Goal: Communication & Community: Answer question/provide support

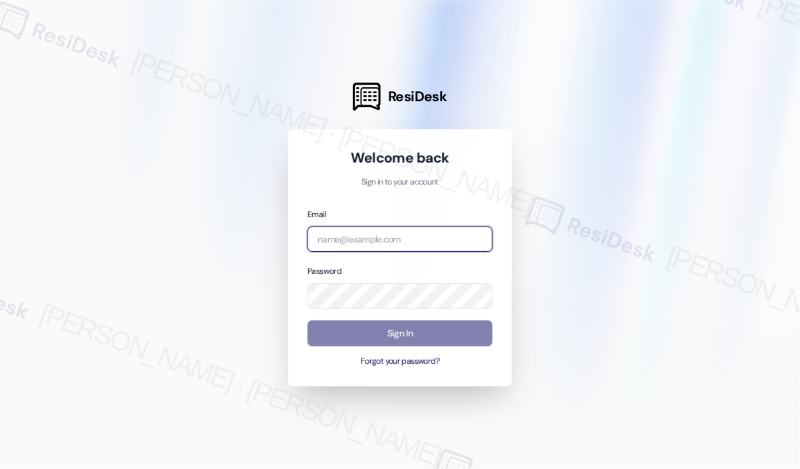
click at [437, 233] on input "email" at bounding box center [400, 239] width 185 height 26
type input "automated-surveys-haven_residential-[PERSON_NAME].roles@haven_[DOMAIN_NAME]"
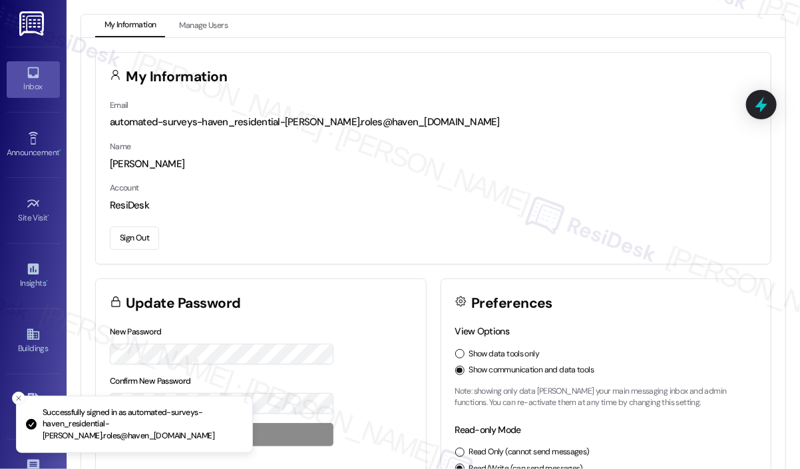
click at [33, 77] on icon at bounding box center [32, 72] width 11 height 11
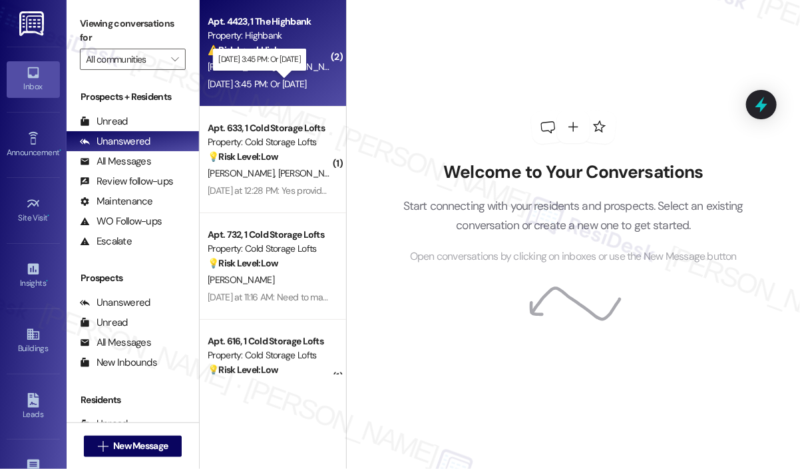
click at [259, 86] on div "[DATE] 3:45 PM: Or [DATE] [DATE] 3:45 PM: Or [DATE]" at bounding box center [257, 84] width 99 height 12
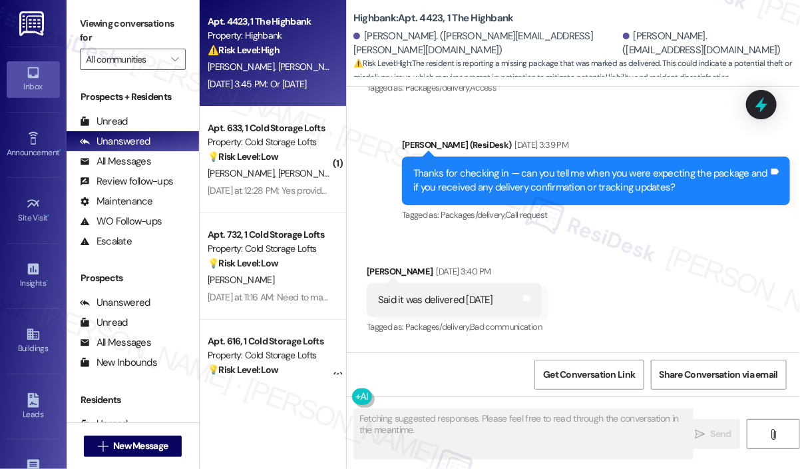
scroll to position [8683, 0]
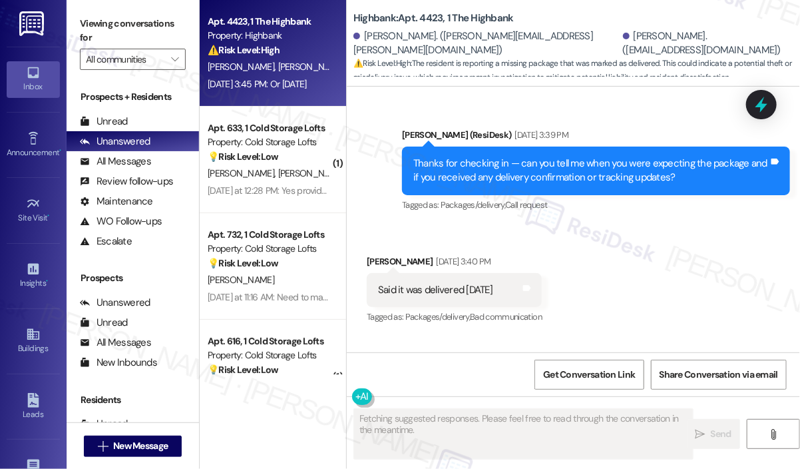
click at [671, 275] on div "Received via SMS [PERSON_NAME] [DATE] 3:40 PM Said it was delivered [DATE] Tags…" at bounding box center [573, 317] width 453 height 186
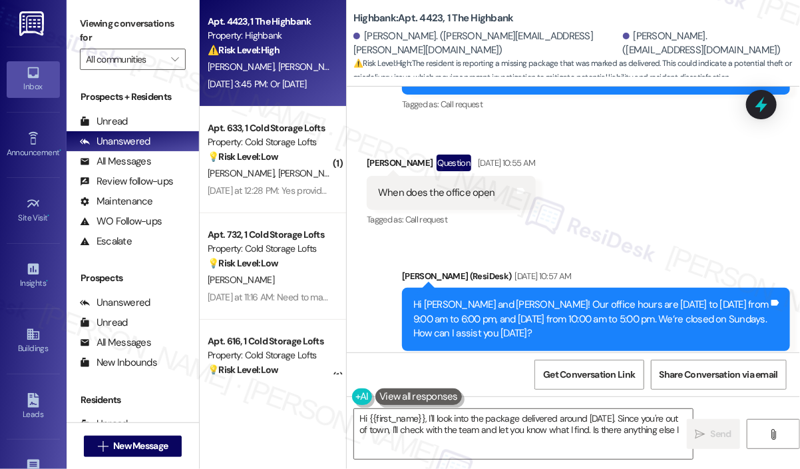
scroll to position [8283, 0]
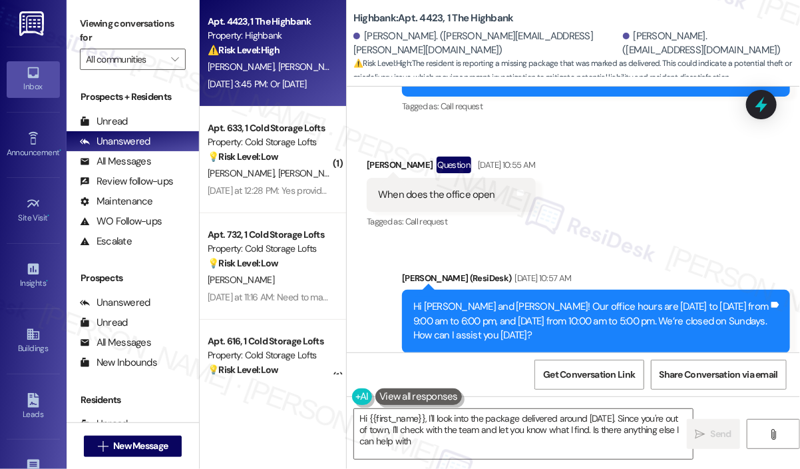
type textarea "Hi {{first_name}}, I'll look into the package delivered around [DATE]. Since yo…"
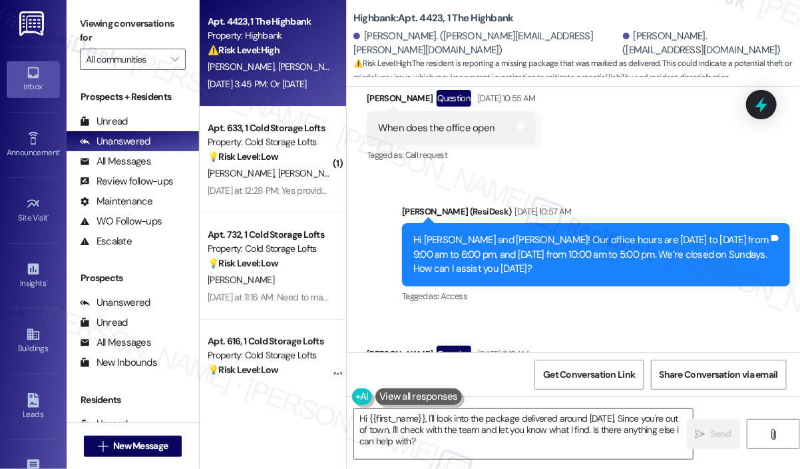
scroll to position [8416, 0]
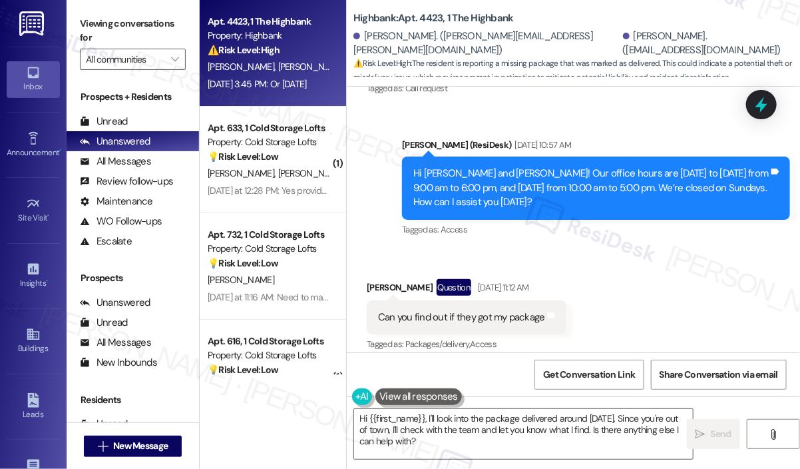
click at [505, 310] on div "Can you find out if they got my package" at bounding box center [461, 317] width 167 height 14
copy div "Can you find out if they got my package Tags and notes"
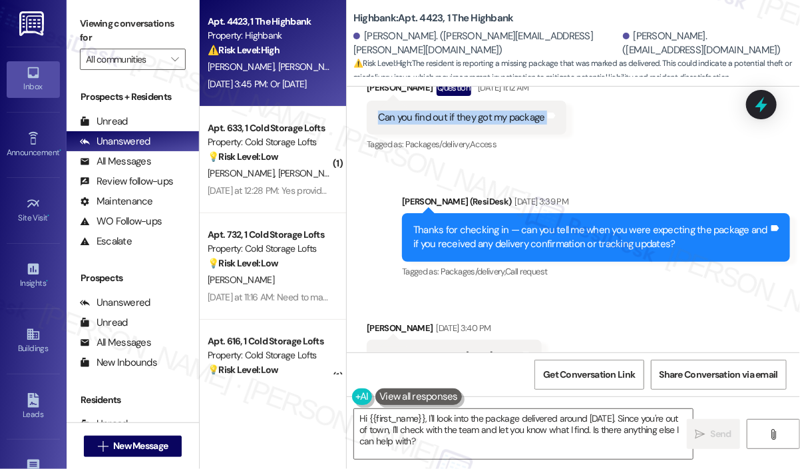
scroll to position [8683, 0]
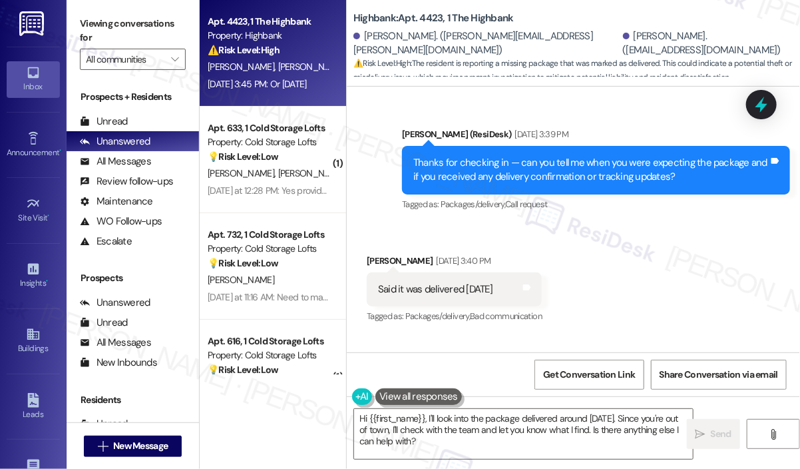
click at [416, 282] on div "Said it was delivered [DATE]" at bounding box center [435, 289] width 115 height 14
copy div "Said it was delivered [DATE] Tags and notes"
click at [418, 376] on div "Or [DATE]" at bounding box center [397, 383] width 39 height 14
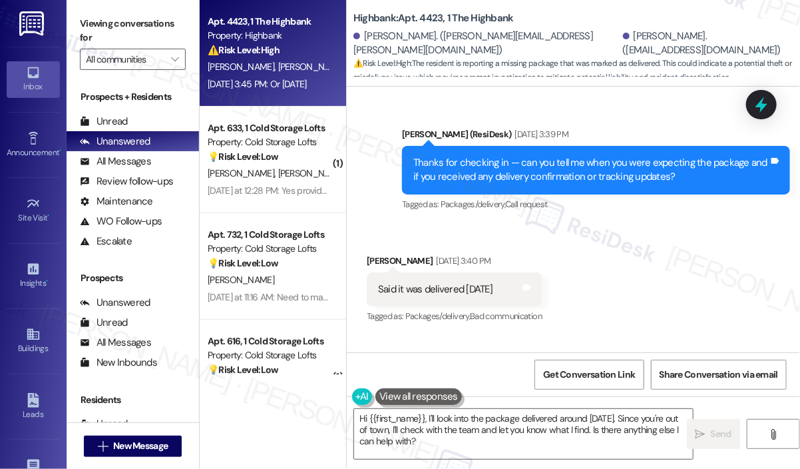
click at [418, 376] on div "Or [DATE]" at bounding box center [397, 383] width 39 height 14
copy div "Or [DATE] Tags and notes"
click at [677, 224] on div "Received via SMS [PERSON_NAME] [DATE] 3:40 PM Said it was delivered [DATE] Tags…" at bounding box center [573, 317] width 453 height 186
click at [754, 101] on icon at bounding box center [761, 104] width 23 height 23
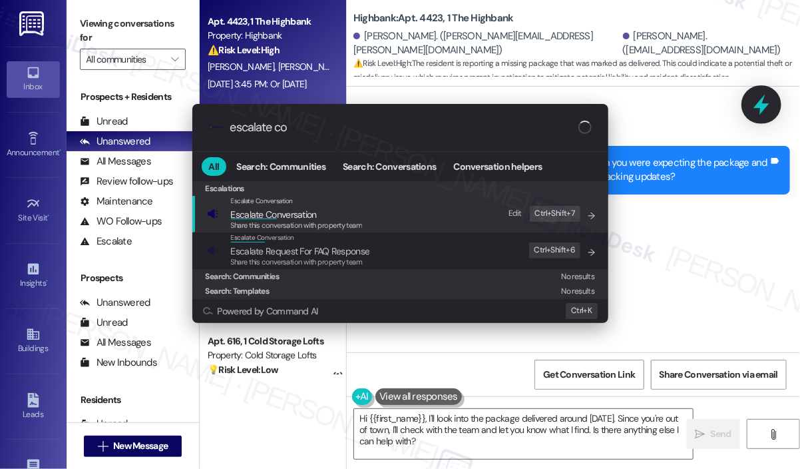
type input "escalate con"
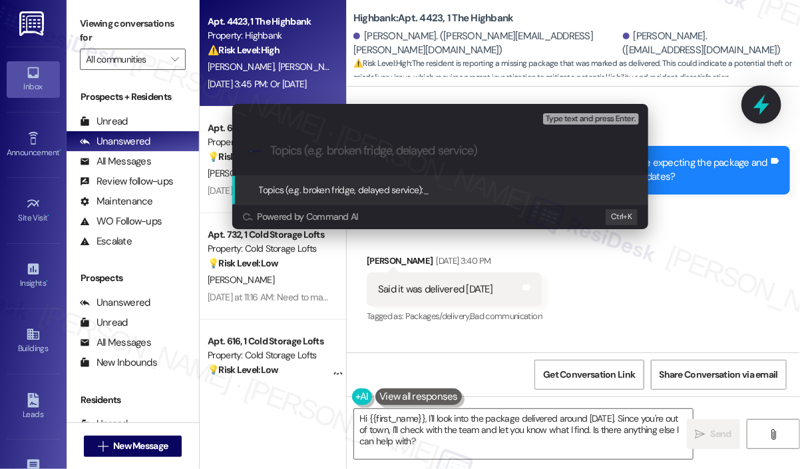
type input "Package Delivery Confirmation"
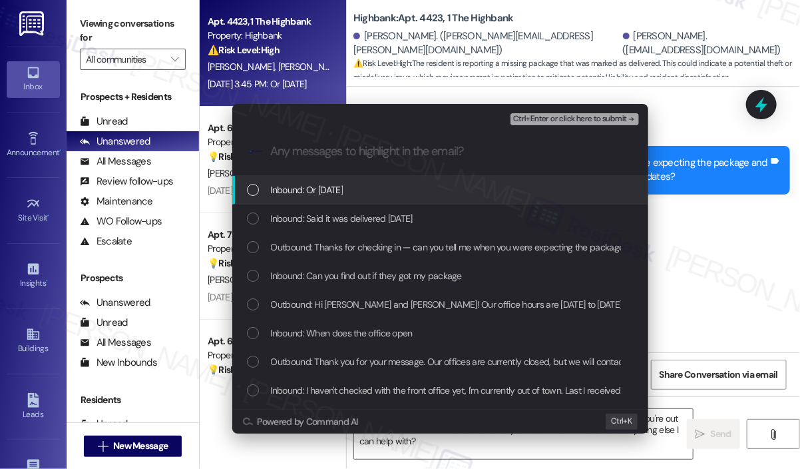
click at [341, 183] on span "Inbound: Or [DATE]" at bounding box center [307, 189] width 72 height 15
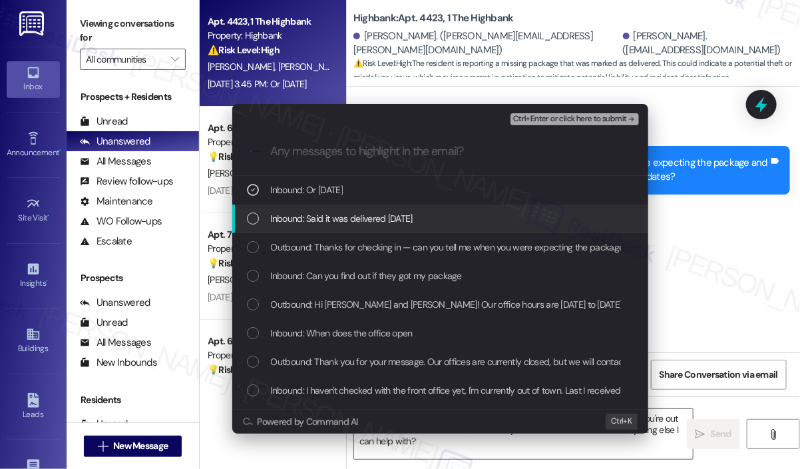
click at [349, 212] on span "Inbound: Said it was delivered [DATE]" at bounding box center [342, 218] width 142 height 15
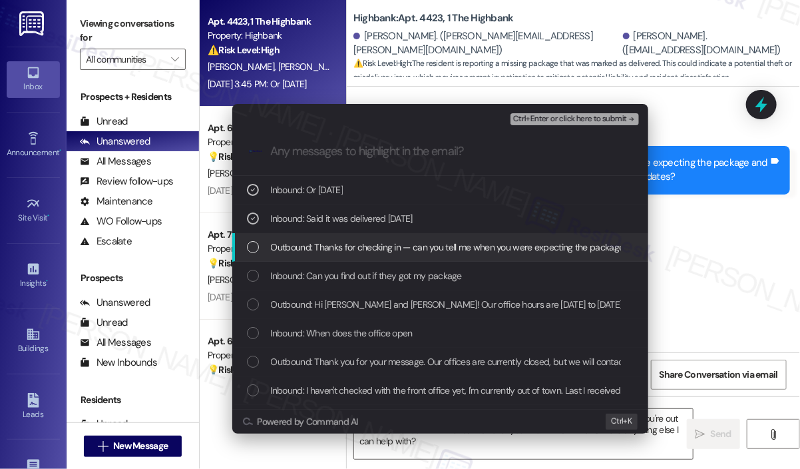
click at [356, 248] on span "Outbound: Thanks for checking in — can you tell me when you were expecting the …" at bounding box center [576, 247] width 611 height 15
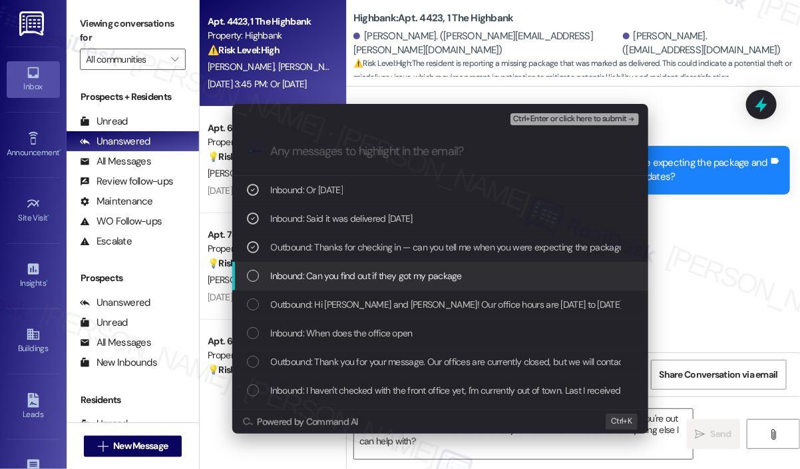
click at [362, 270] on span "Inbound: Can you find out if they got my package" at bounding box center [366, 275] width 191 height 15
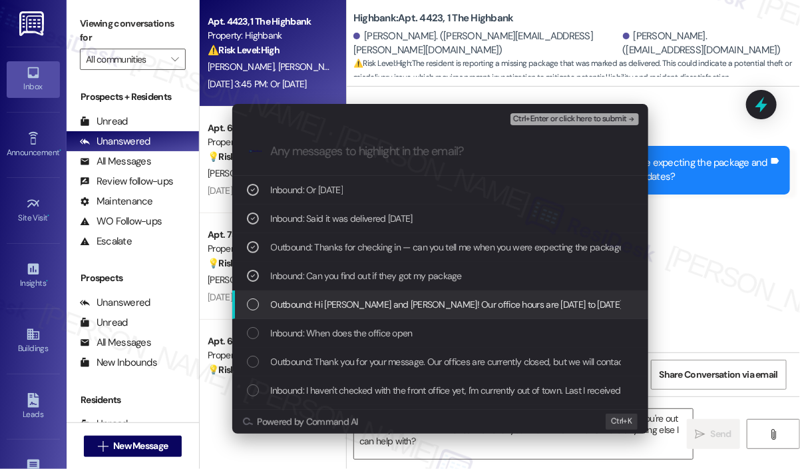
click at [368, 304] on span "Outbound: Hi [PERSON_NAME] and [PERSON_NAME]! Our office hours are [DATE] to [D…" at bounding box center [682, 304] width 822 height 15
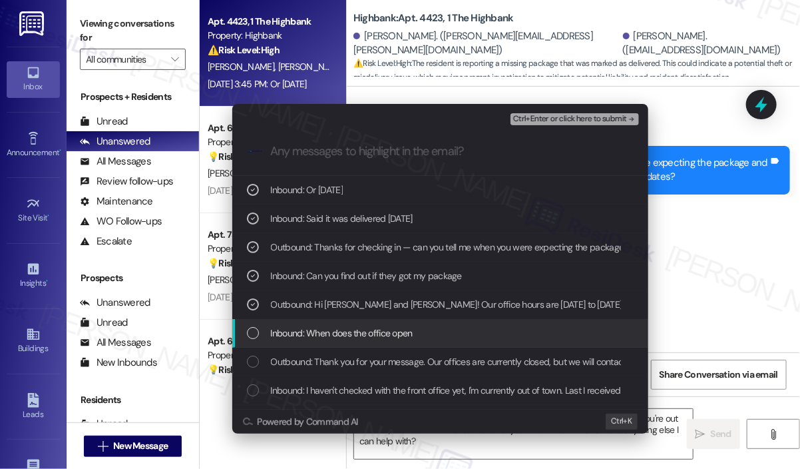
click at [366, 328] on span "Inbound: When does the office open" at bounding box center [342, 333] width 142 height 15
click at [364, 326] on span "Inbound: When does the office open" at bounding box center [342, 333] width 142 height 15
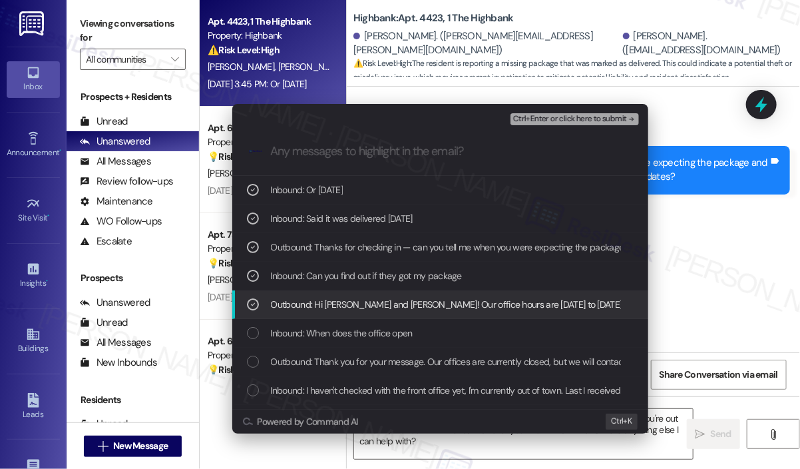
click at [362, 304] on span "Outbound: Hi [PERSON_NAME] and [PERSON_NAME]! Our office hours are [DATE] to [D…" at bounding box center [682, 304] width 822 height 15
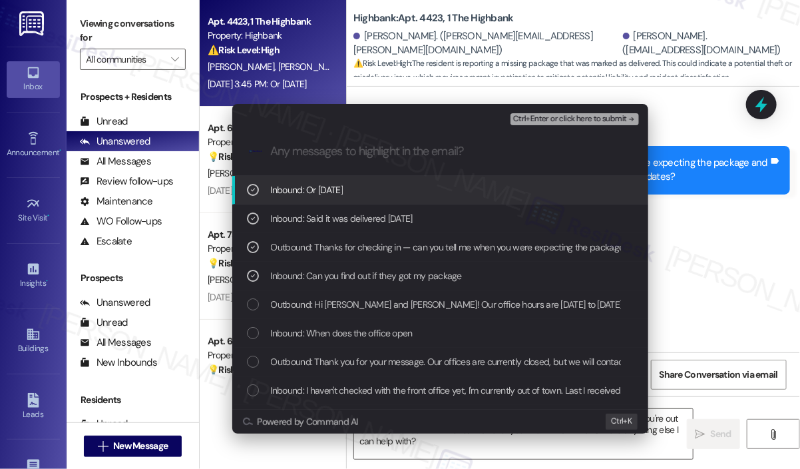
click at [553, 125] on button "Ctrl+Enter or click here to submit" at bounding box center [575, 119] width 129 height 12
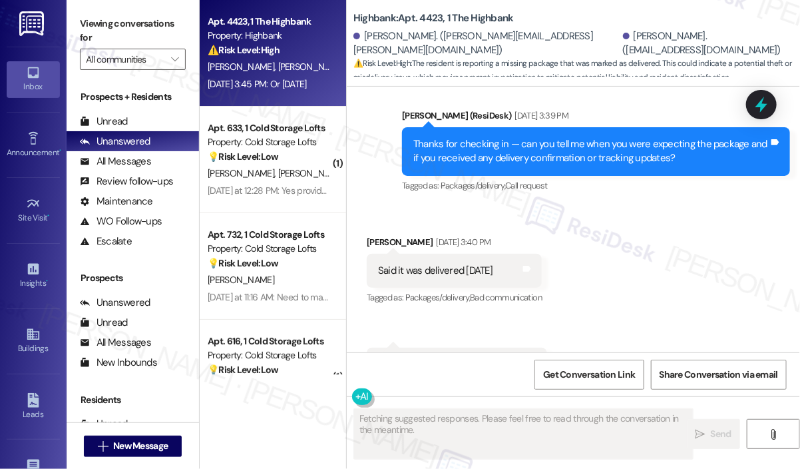
scroll to position [8703, 0]
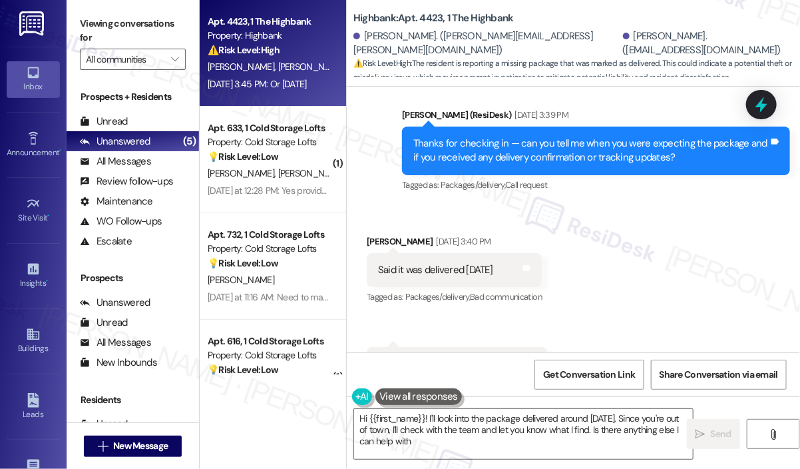
type textarea "Hi {{first_name}}! I'll look into the package delivered around [DATE]. Since yo…"
click at [489, 441] on textarea "Hi {{first_name}}! I'll look into the package delivered around [DATE]. Since yo…" at bounding box center [523, 434] width 339 height 50
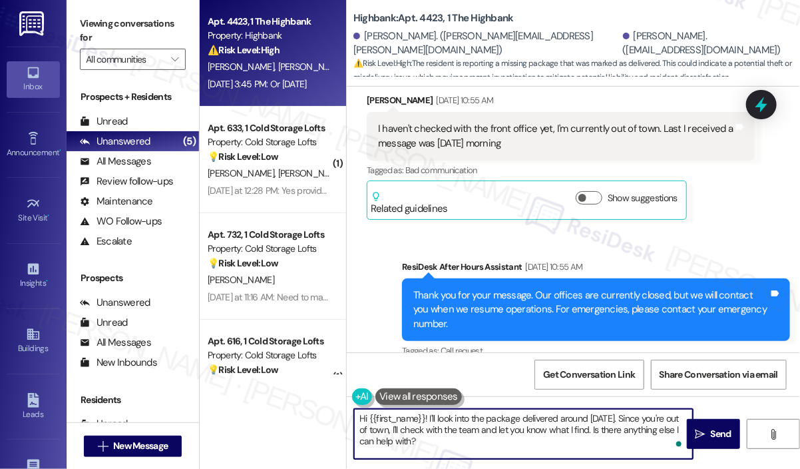
scroll to position [8103, 0]
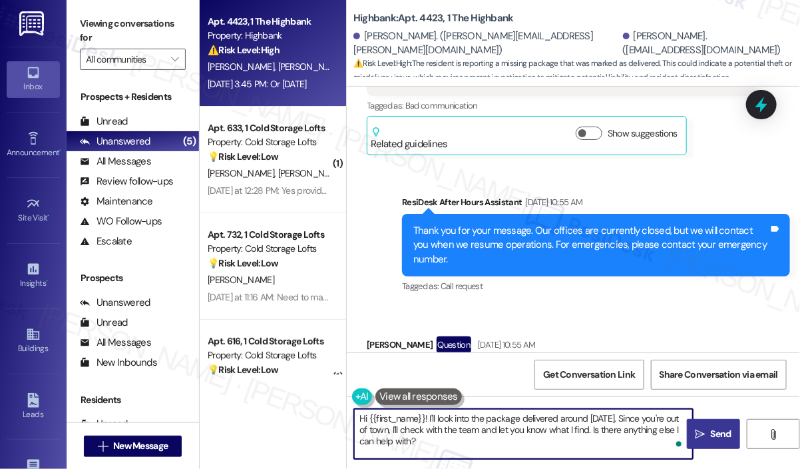
click at [711, 439] on span "Send" at bounding box center [721, 434] width 21 height 14
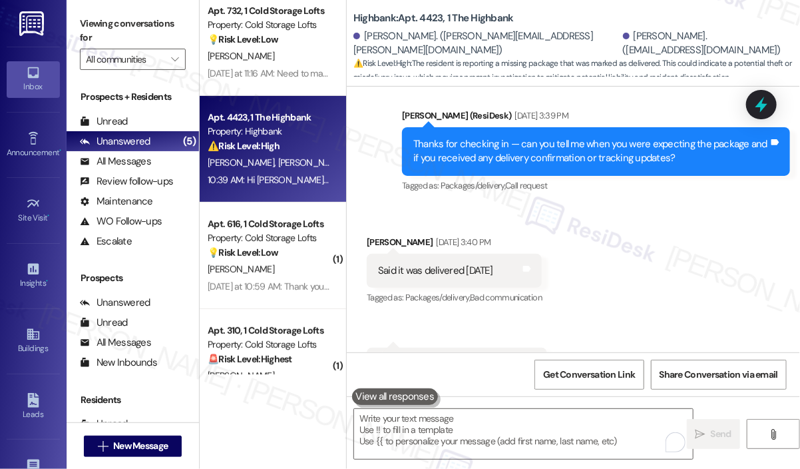
scroll to position [264, 0]
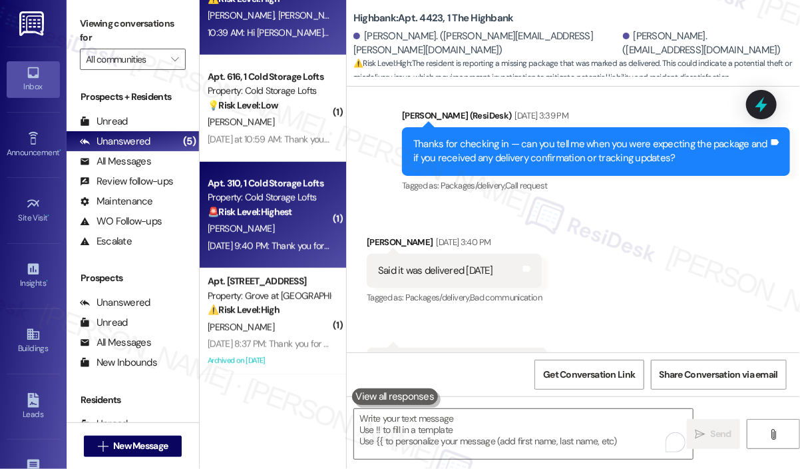
click at [307, 216] on div "🚨 Risk Level: Highest The resident reports a break-in and theft from their apar…" at bounding box center [269, 212] width 123 height 14
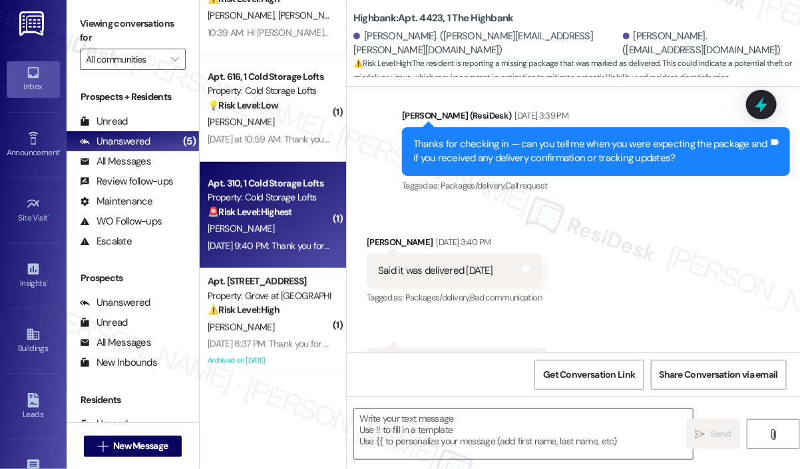
type textarea "Fetching suggested responses. Please feel free to read through the conversation…"
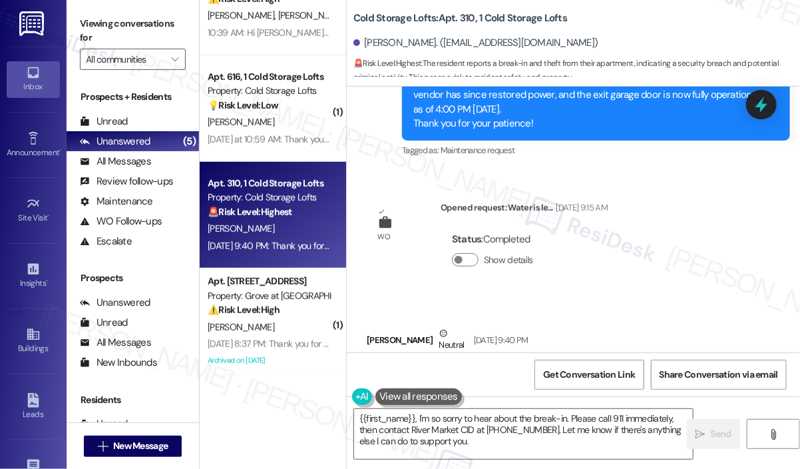
scroll to position [25182, 0]
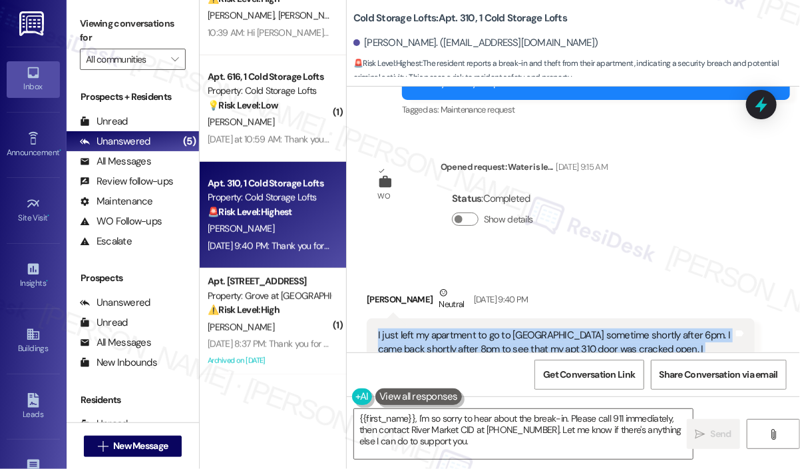
drag, startPoint x: 614, startPoint y: 268, endPoint x: 378, endPoint y: 213, distance: 242.8
click at [378, 328] on div "I just left my apartment to go to [GEOGRAPHIC_DATA] sometime shortly after 6pm.…" at bounding box center [556, 363] width 356 height 71
copy div "I just left my apartment to go to [GEOGRAPHIC_DATA] sometime shortly after 6pm.…"
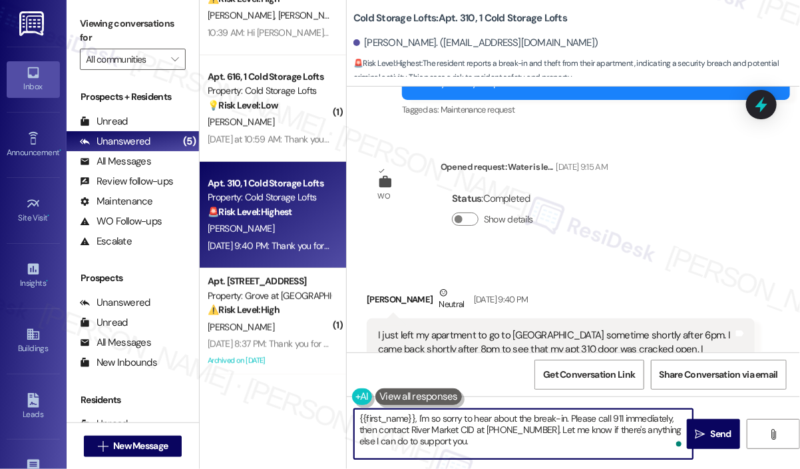
drag, startPoint x: 489, startPoint y: 441, endPoint x: 416, endPoint y: 420, distance: 75.8
click at [416, 420] on textarea "{{first_name}}, I'm so sorry to hear about the break-in. Please call 911 immedi…" at bounding box center [523, 434] width 339 height 50
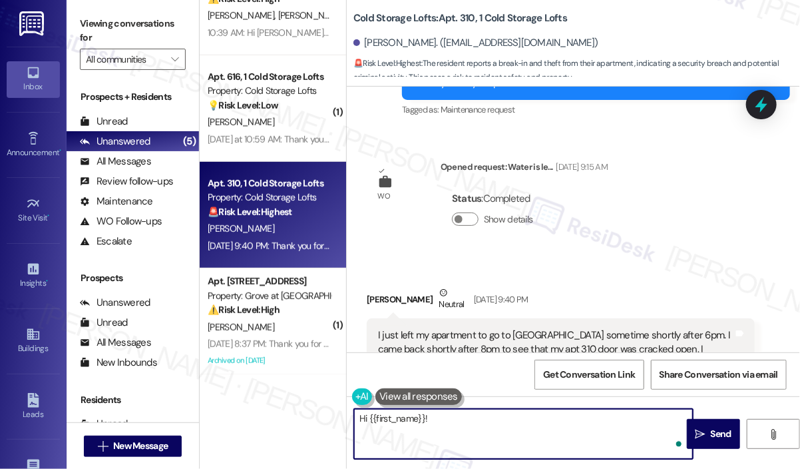
paste textarea "Thank you for reaching out and I apologize for the late response. I understand …"
type textarea "Hi {{first_name}}! Thank you for reaching out and I apologize for the late resp…"
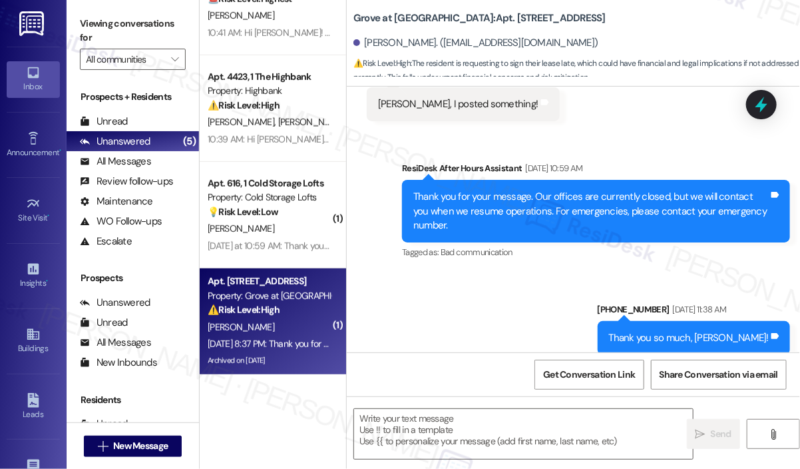
scroll to position [10390, 0]
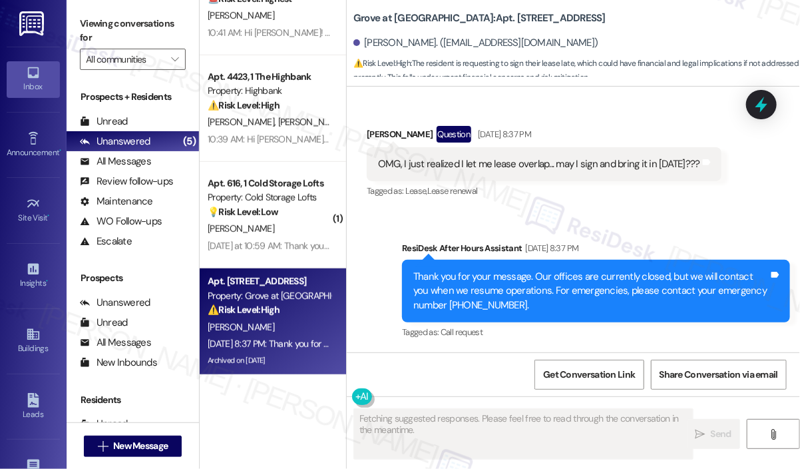
click at [642, 220] on div "Sent via SMS ResiDesk After Hours Assistant [DATE] 8:37 PM Thank you for your m…" at bounding box center [573, 281] width 453 height 141
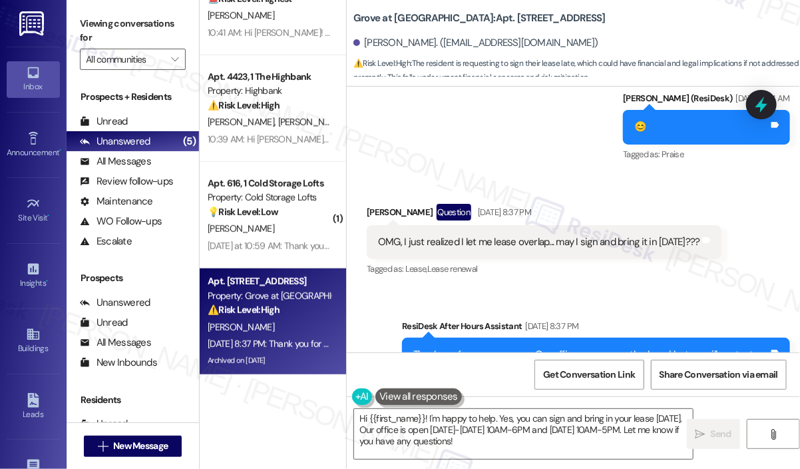
scroll to position [10324, 0]
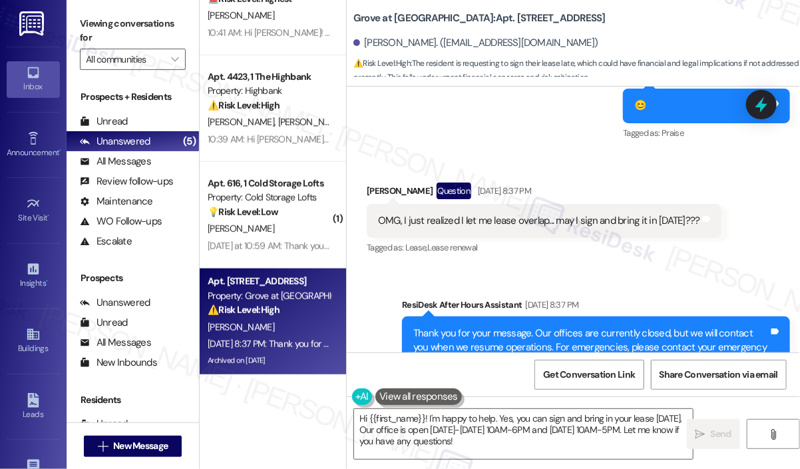
click at [639, 228] on div "OMG, I just realized I let me lease overlap... may I sign and bring it in [DATE…" at bounding box center [539, 221] width 322 height 14
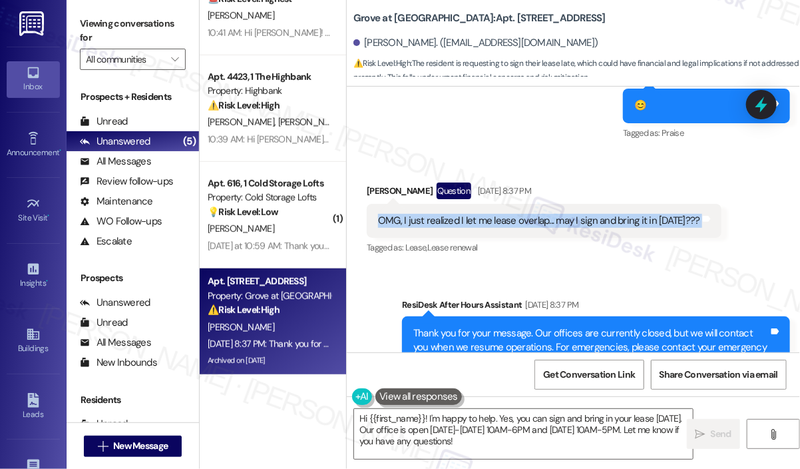
copy div "OMG, I just realized I let me lease overlap... may I sign and bring it in [DATE…"
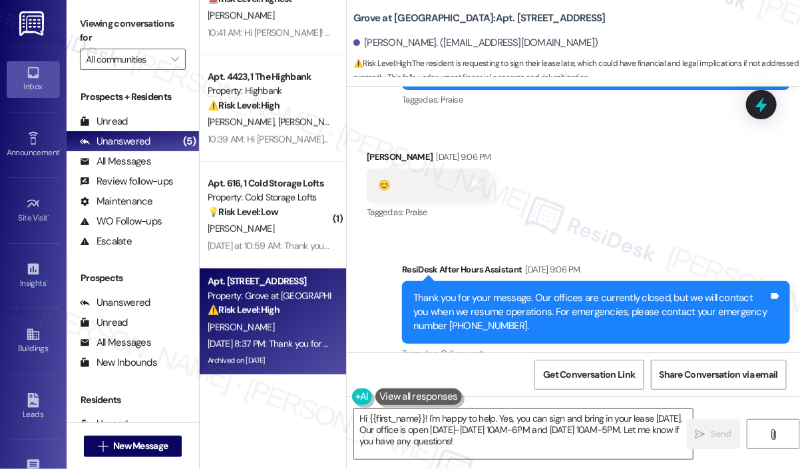
scroll to position [9924, 0]
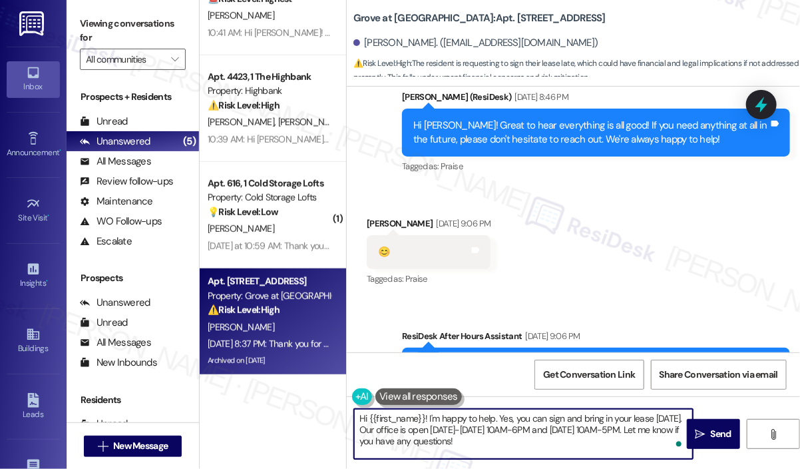
drag, startPoint x: 535, startPoint y: 444, endPoint x: 428, endPoint y: 423, distance: 109.3
click at [428, 423] on textarea "Hi {{first_name}}! I'm happy to help. Yes, you can sign and bring in your lease…" at bounding box center [523, 434] width 339 height 50
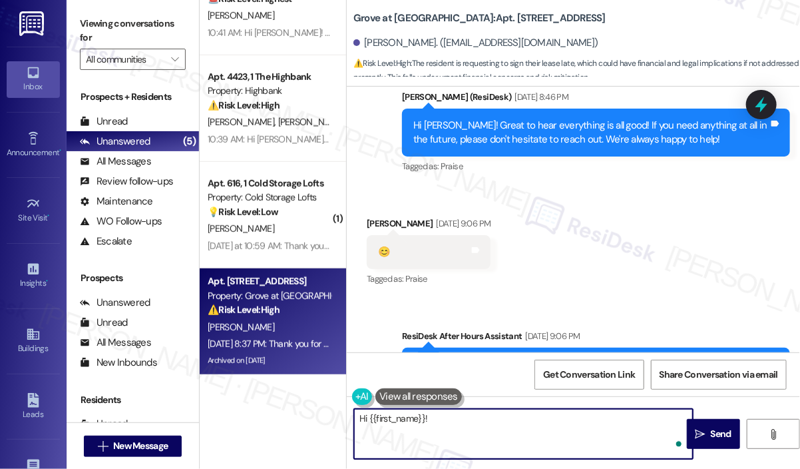
paste textarea "Thank you for reaching out and I apologize for the delayed response. Do you sti…"
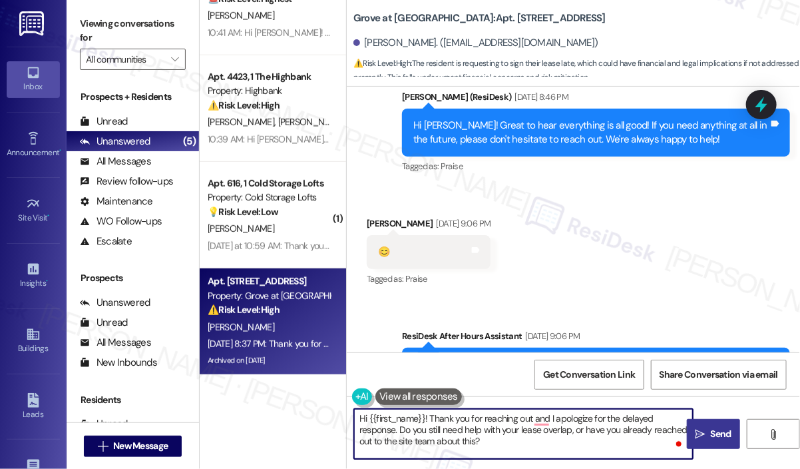
type textarea "Hi {{first_name}}! Thank you for reaching out and I apologize for the delayed r…"
click at [707, 430] on span " Send" at bounding box center [714, 434] width 42 height 14
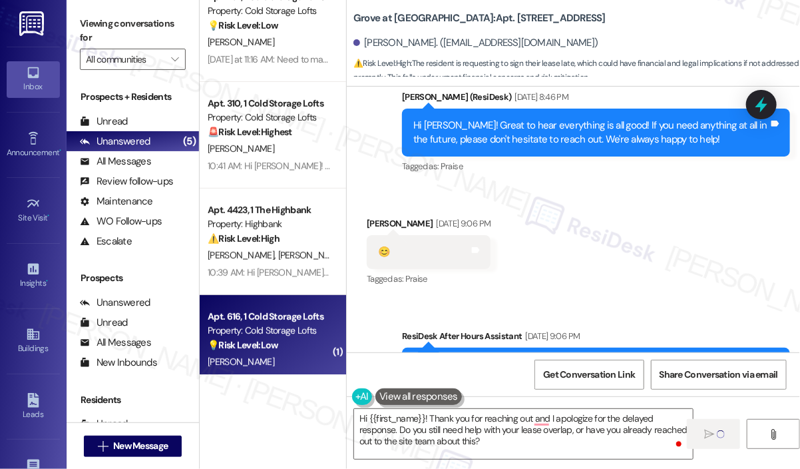
scroll to position [65, 0]
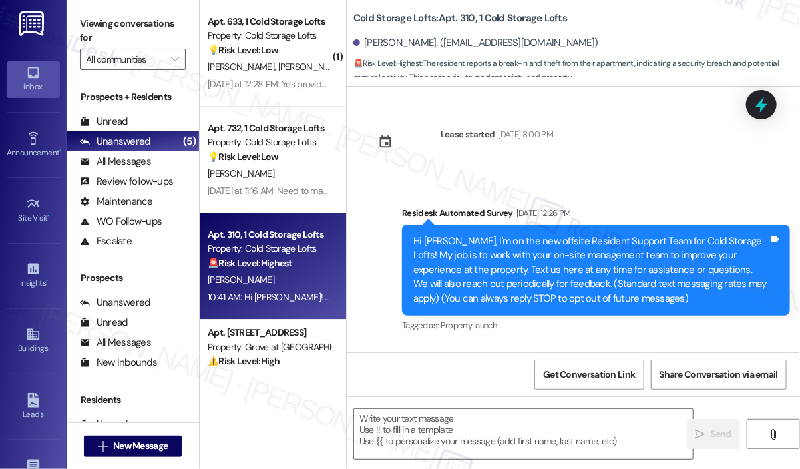
scroll to position [25670, 0]
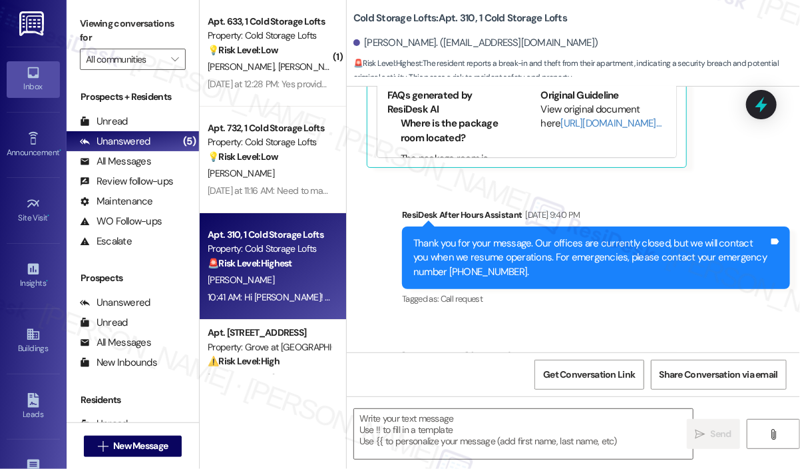
type textarea "Fetching suggested responses. Please feel free to read through the conversation…"
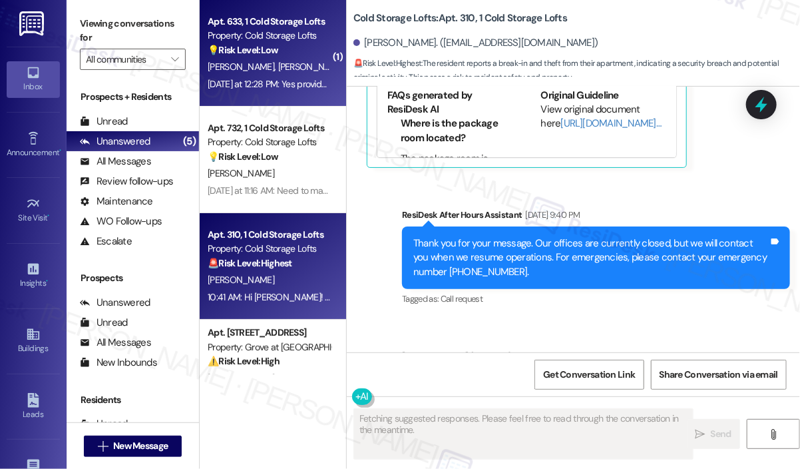
click at [278, 84] on div "[DATE] at 12:28 PM: Yes provide 2 compact commercial push carts to help facilit…" at bounding box center [439, 84] width 463 height 12
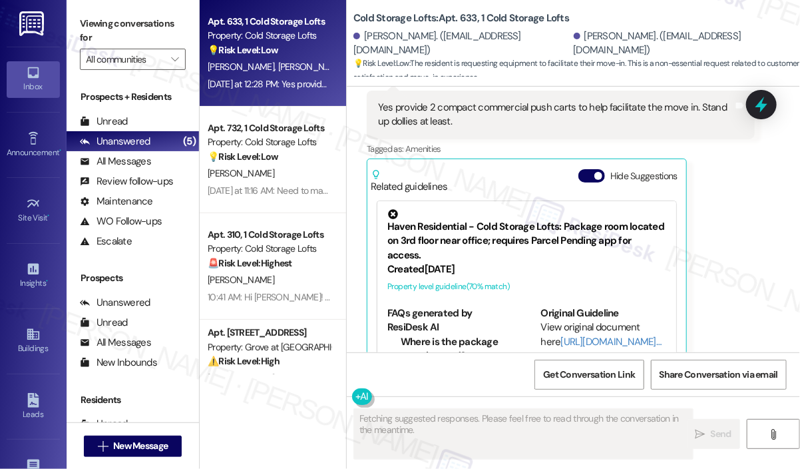
scroll to position [200, 0]
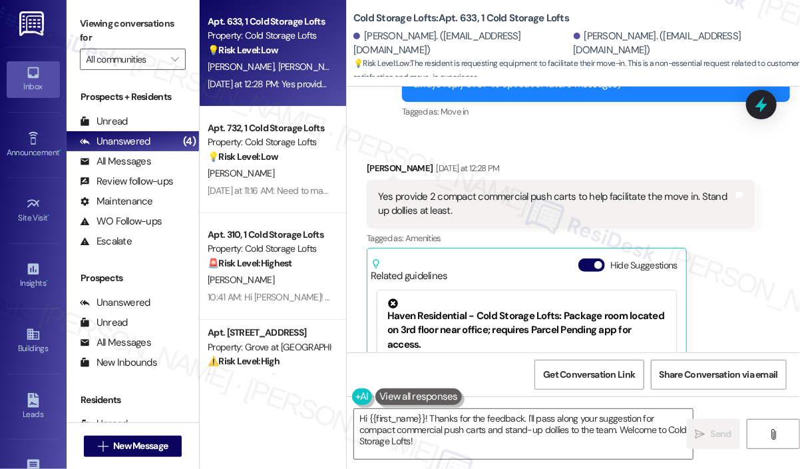
click at [625, 154] on div "Received via SMS [PERSON_NAME] [DATE] at 12:28 PM Yes provide 2 compact commerc…" at bounding box center [561, 318] width 408 height 334
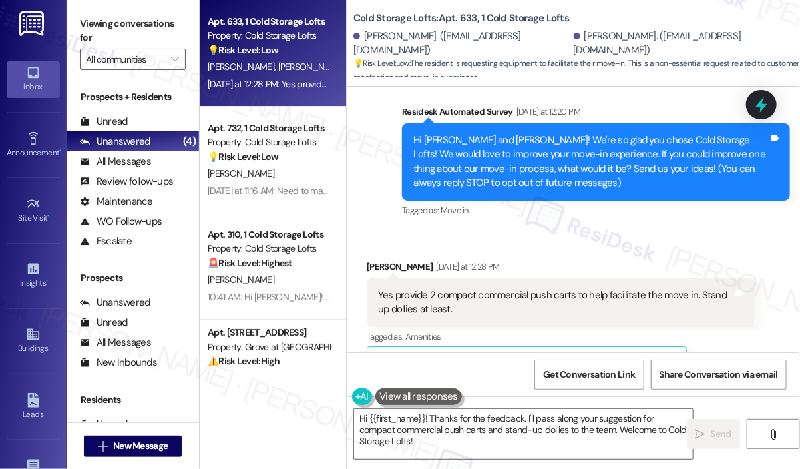
scroll to position [133, 0]
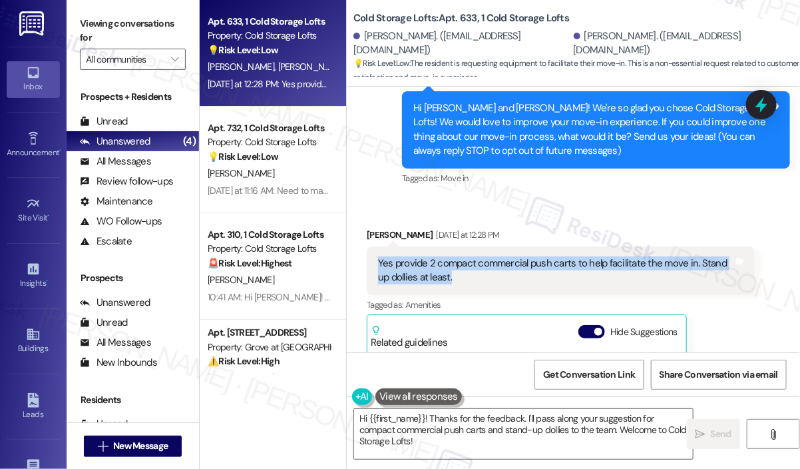
drag, startPoint x: 491, startPoint y: 277, endPoint x: 380, endPoint y: 257, distance: 113.6
click at [380, 258] on div "Yes provide 2 compact commercial push carts to help facilitate the move in. Sta…" at bounding box center [556, 270] width 356 height 29
copy div "Yes provide 2 compact commercial push carts to help facilitate the move in. Sta…"
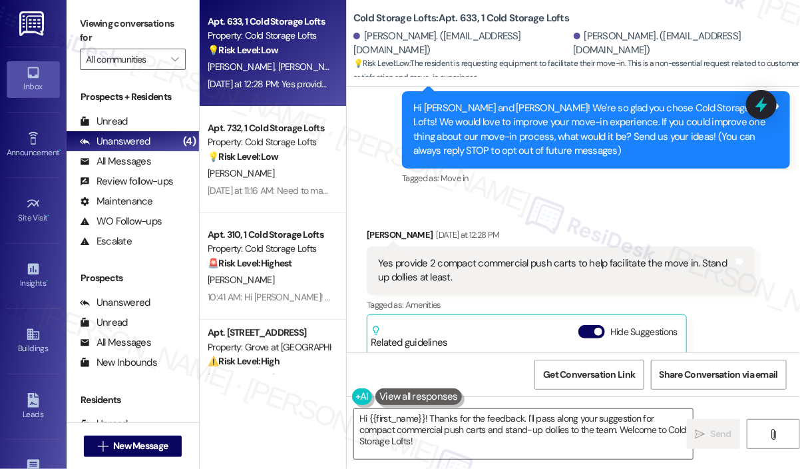
click at [613, 207] on div "Received via SMS [PERSON_NAME] [DATE] at 12:28 PM Yes provide 2 compact commerc…" at bounding box center [573, 375] width 453 height 354
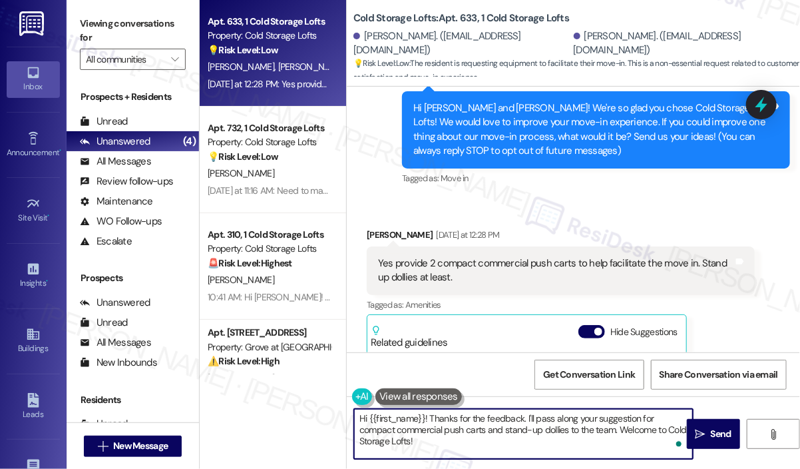
drag, startPoint x: 431, startPoint y: 441, endPoint x: 431, endPoint y: 418, distance: 23.3
click at [431, 418] on textarea "Hi {{first_name}}! Thanks for the feedback. I'll pass along your suggestion for…" at bounding box center [523, 434] width 339 height 50
paste textarea "you for reaching out and for sharing your move-in feedback. Can you let us know…"
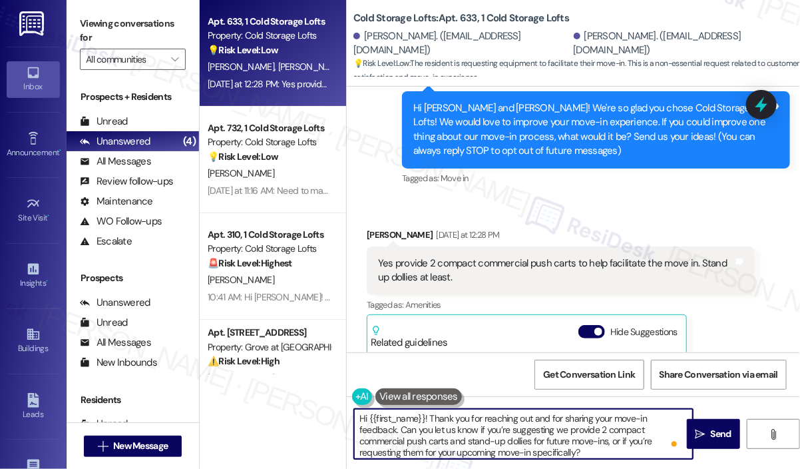
drag, startPoint x: 591, startPoint y: 449, endPoint x: 431, endPoint y: 414, distance: 163.8
click at [431, 414] on textarea "Hi {{first_name}}! Thank you for reaching out and for sharing your move-in feed…" at bounding box center [523, 434] width 339 height 50
paste textarea "push carts and stand-up dollies would have helped with a specific part of your …"
type textarea "Hi {{first_name}}! Thank you for reaching out and for sharing your move-in feed…"
click at [709, 439] on span "Send" at bounding box center [722, 434] width 26 height 14
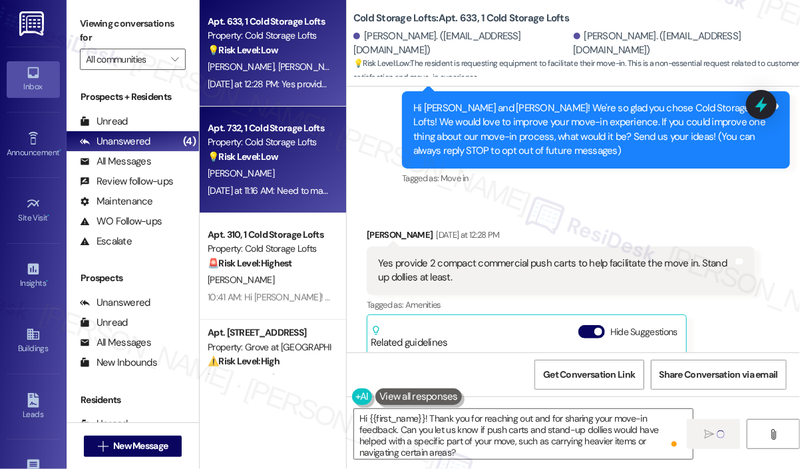
click at [296, 172] on div "[PERSON_NAME]" at bounding box center [269, 173] width 126 height 17
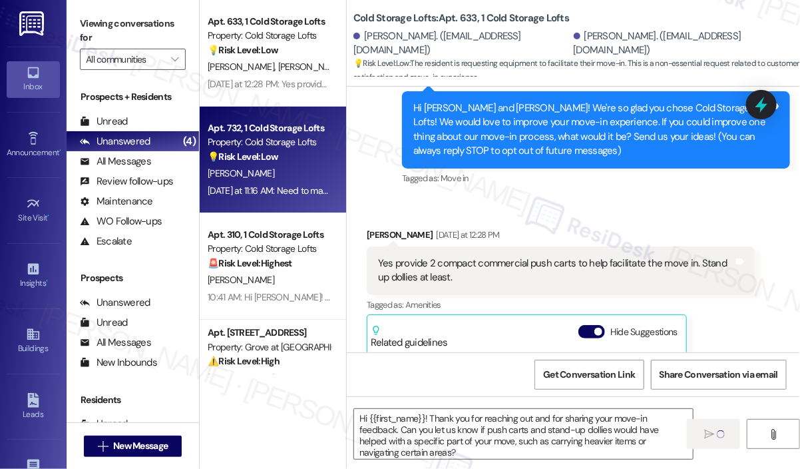
type textarea "Fetching suggested responses. Please feel free to read through the conversation…"
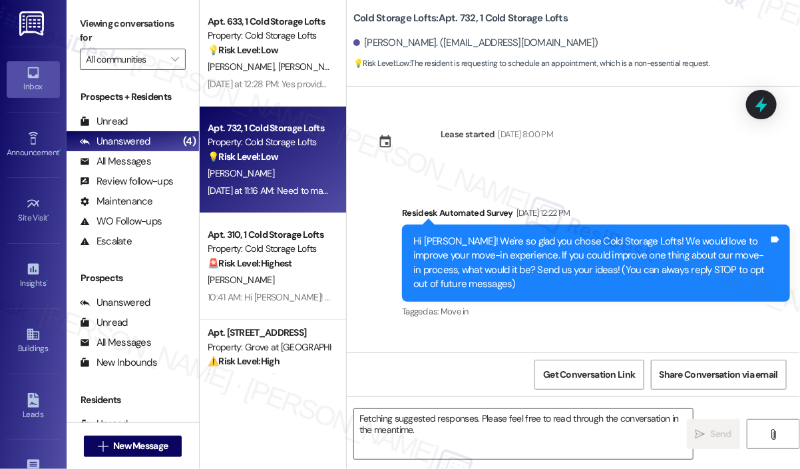
scroll to position [15076, 0]
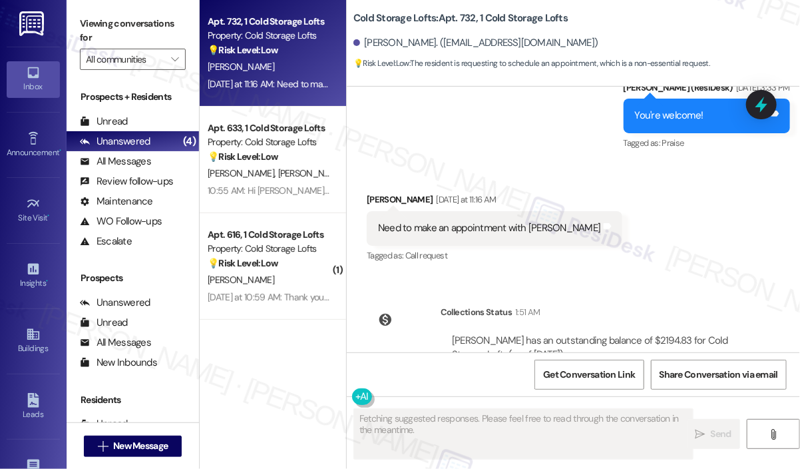
click at [703, 216] on div "Lease started [DATE] 8:00 PM Survey, sent via SMS Residesk Automated Survey [DA…" at bounding box center [573, 220] width 453 height 266
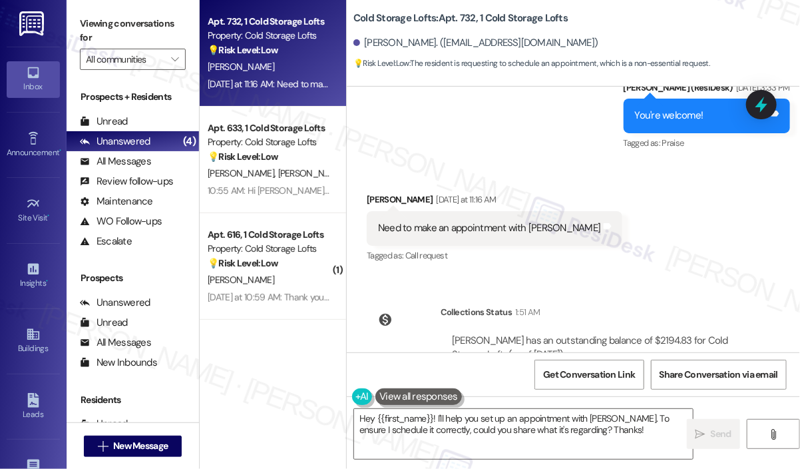
click at [525, 221] on div "Need to make an appointment with [PERSON_NAME]" at bounding box center [489, 228] width 223 height 14
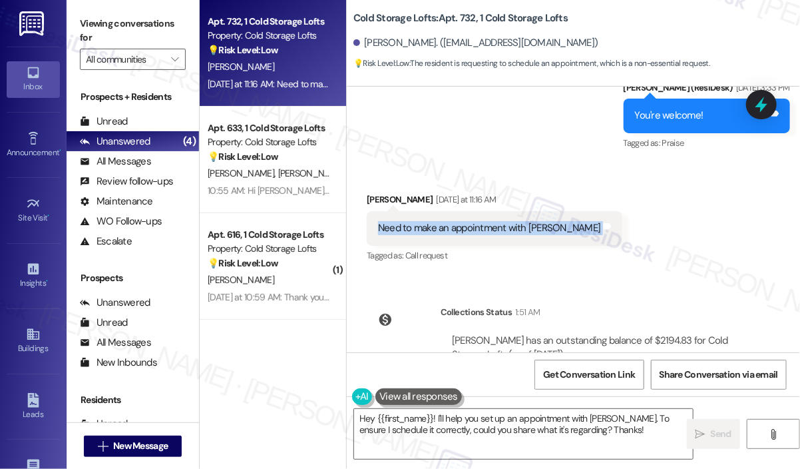
click at [525, 221] on div "Need to make an appointment with [PERSON_NAME]" at bounding box center [489, 228] width 223 height 14
copy div "Need to make an appointment with [PERSON_NAME] and notes"
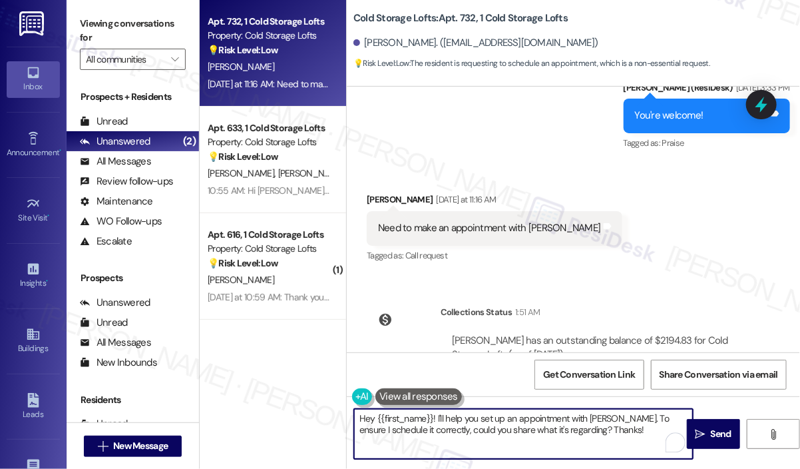
drag, startPoint x: 630, startPoint y: 425, endPoint x: 443, endPoint y: 425, distance: 187.1
click at [436, 420] on textarea "Hey {{first_name}}! I'll help you set up an appointment with [PERSON_NAME]. To …" at bounding box center [523, 434] width 339 height 50
paste textarea "Thank you for reaching out. You mentioned needing to make an appointment with […"
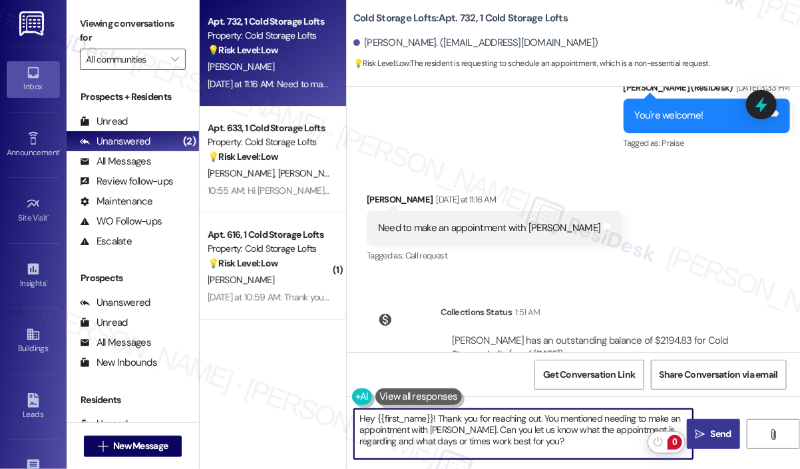
type textarea "Hey {{first_name}}! Thank you for reaching out. You mentioned needing to make a…"
click at [713, 434] on span "Send" at bounding box center [721, 434] width 21 height 14
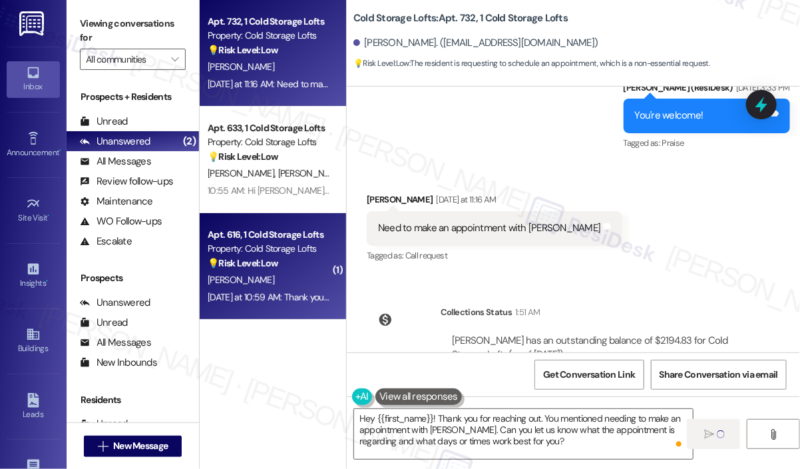
click at [298, 309] on div "Apt. 616, 1 Cold Storage Lofts Property: Cold Storage Lofts 💡 Risk Level: Low T…" at bounding box center [273, 266] width 146 height 107
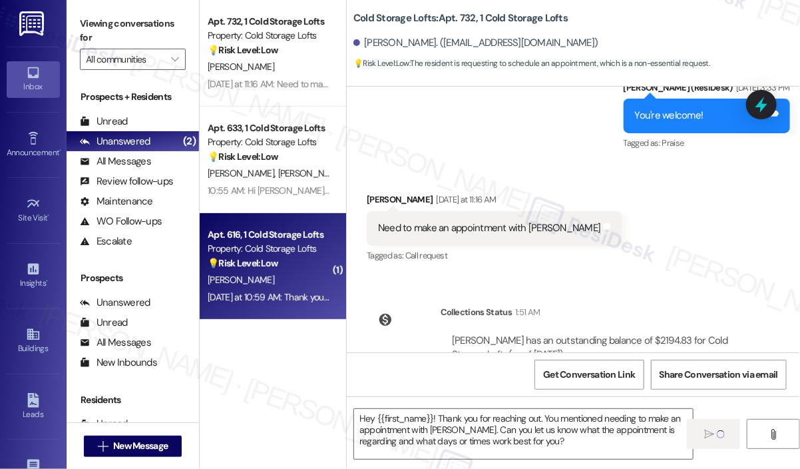
type textarea "Fetching suggested responses. Please feel free to read through the conversation…"
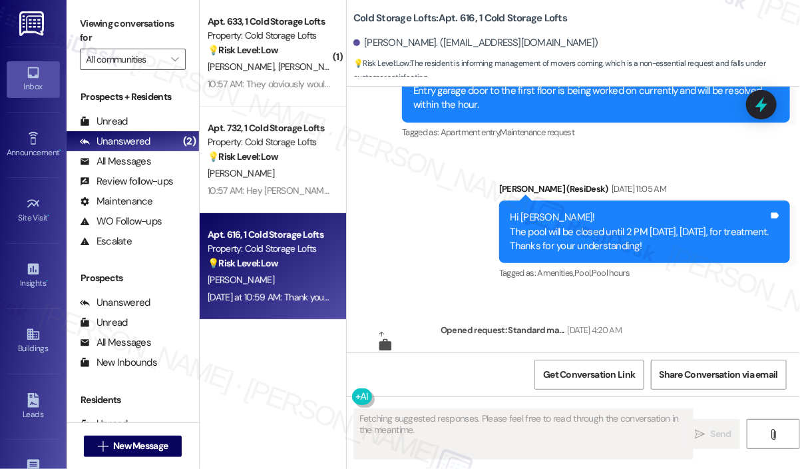
scroll to position [17012, 0]
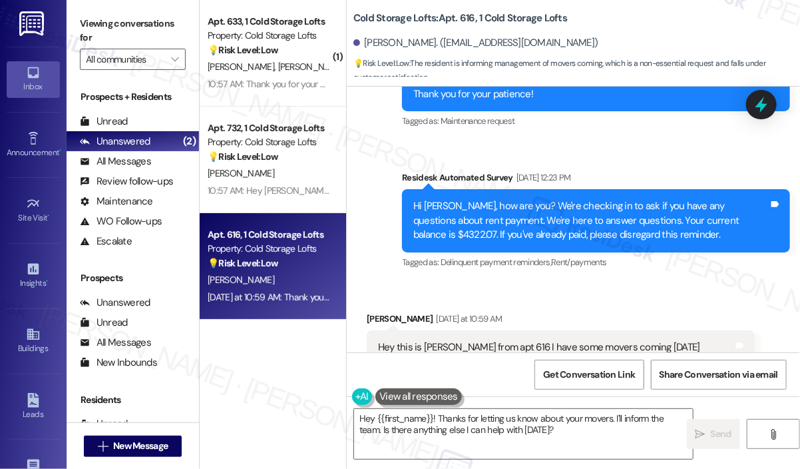
click at [513, 340] on div "Hey this is [PERSON_NAME] from apt 616 I have some movers coming [DATE] between…" at bounding box center [556, 354] width 356 height 29
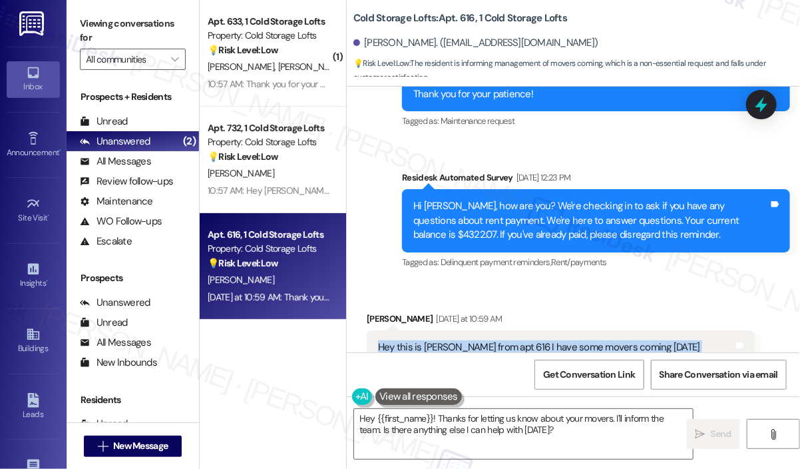
click at [514, 340] on div "Hey this is [PERSON_NAME] from apt 616 I have some movers coming [DATE] between…" at bounding box center [556, 354] width 356 height 29
copy div "Hey this is [PERSON_NAME] from apt 616 I have some movers coming [DATE] between…"
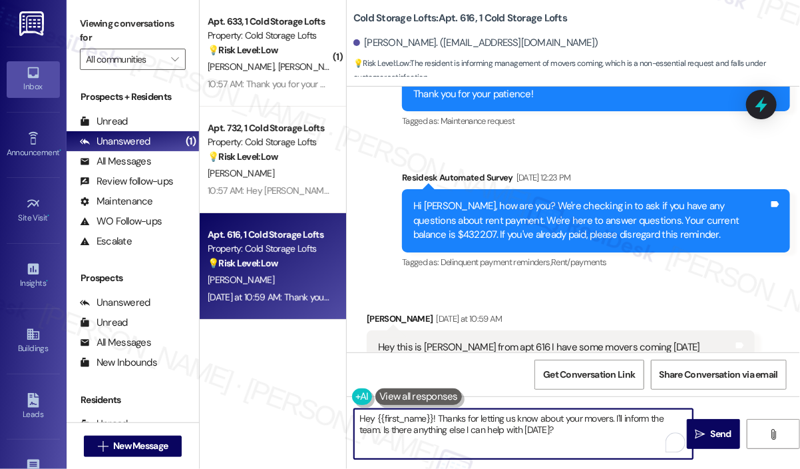
drag, startPoint x: 577, startPoint y: 439, endPoint x: 447, endPoint y: 418, distance: 132.2
click at [439, 418] on textarea "Hey {{first_name}}! Thanks for letting us know about your movers. I'll inform t…" at bounding box center [523, 434] width 339 height 50
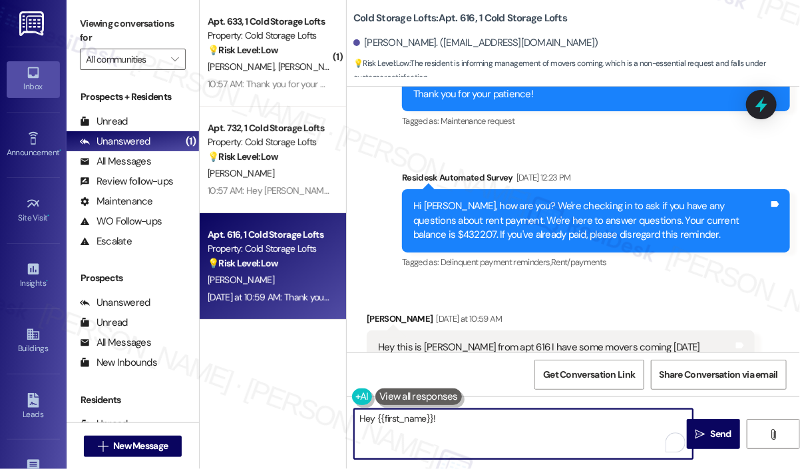
paste textarea "[PERSON_NAME] you for reaching out and I apologize for the delayed response. Do…"
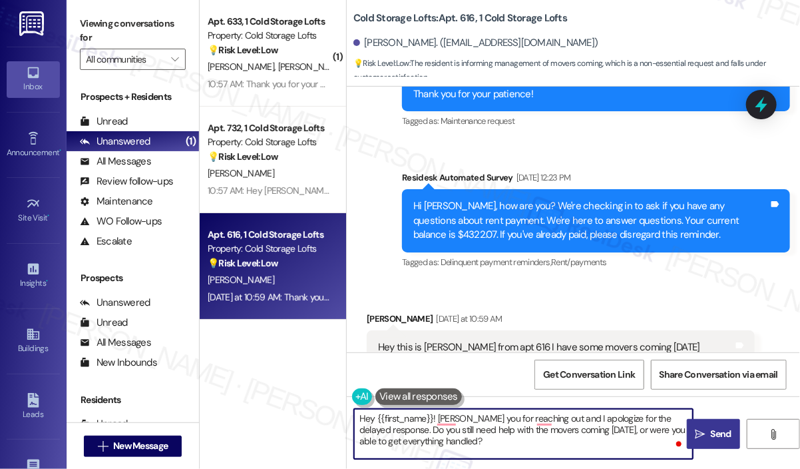
type textarea "Hey {{first_name}}! [PERSON_NAME] you for reaching out and I apologize for the …"
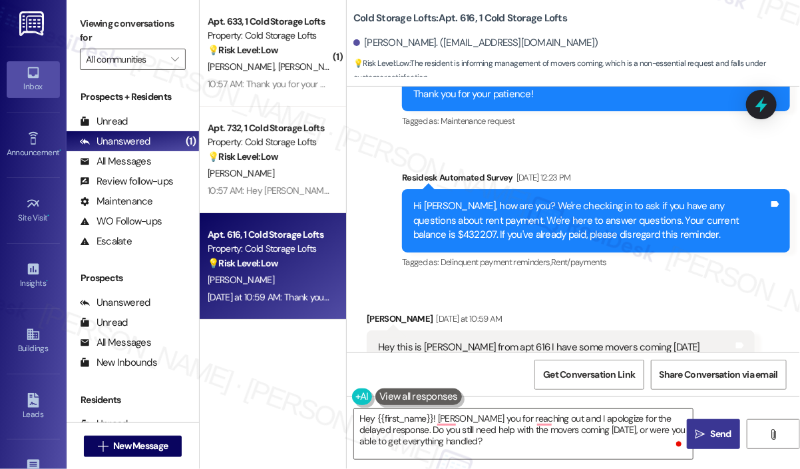
click at [717, 434] on span "Send" at bounding box center [721, 434] width 21 height 14
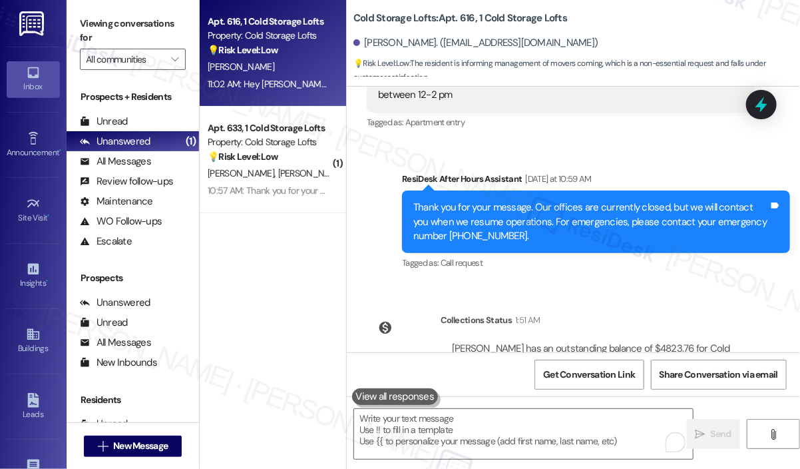
scroll to position [17411, 0]
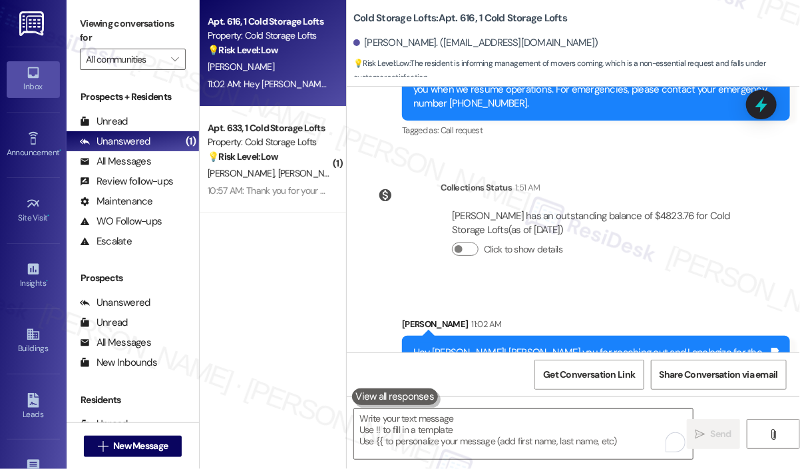
click at [290, 244] on div "Apt. 616, 1 Cold Storage Lofts Property: Cold Storage Lofts 💡 Risk Level: Low T…" at bounding box center [273, 187] width 146 height 374
click at [264, 232] on div "Apt. 616, 1 Cold Storage Lofts Property: Cold Storage Lofts 💡 Risk Level: Low T…" at bounding box center [273, 187] width 146 height 374
click at [599, 238] on div "Click to show details" at bounding box center [598, 252] width 292 height 29
click at [593, 33] on div "[PERSON_NAME]. ([EMAIL_ADDRESS][DOMAIN_NAME])" at bounding box center [577, 43] width 447 height 27
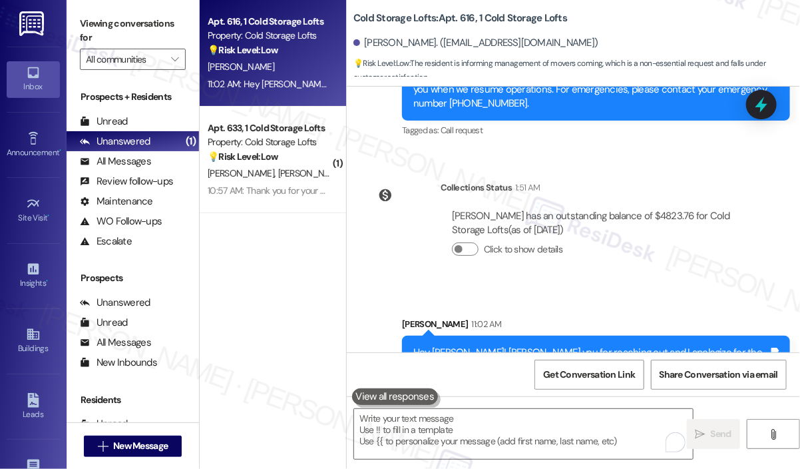
click at [617, 180] on div "Collections Status 1:51 AM" at bounding box center [598, 189] width 314 height 19
click at [617, 170] on div "Collections Status 1:51 AM [PERSON_NAME] has an outstanding balance of $4823.76…" at bounding box center [561, 228] width 408 height 117
click at [675, 38] on div "[PERSON_NAME]. ([EMAIL_ADDRESS][DOMAIN_NAME])" at bounding box center [577, 43] width 447 height 27
drag, startPoint x: 729, startPoint y: 2, endPoint x: 539, endPoint y: 18, distance: 190.5
click at [539, 18] on b "Cold Storage Lofts: Apt. 616, 1 Cold Storage Lofts" at bounding box center [461, 18] width 214 height 14
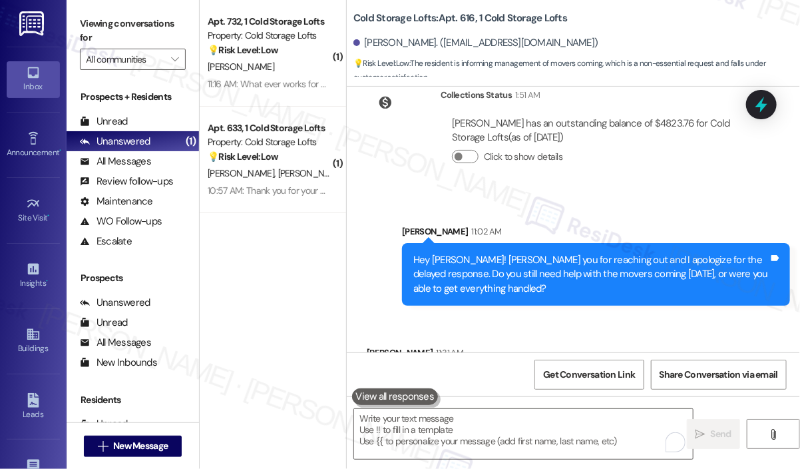
scroll to position [17504, 0]
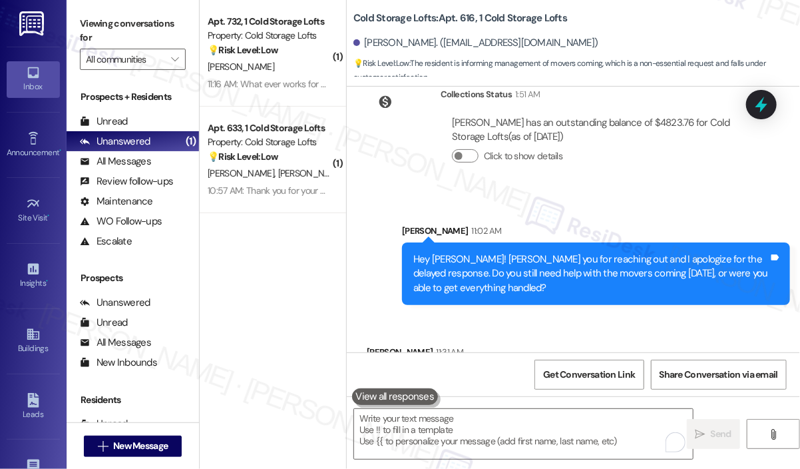
click at [642, 345] on div "[PERSON_NAME] 11:31 AM" at bounding box center [541, 354] width 348 height 19
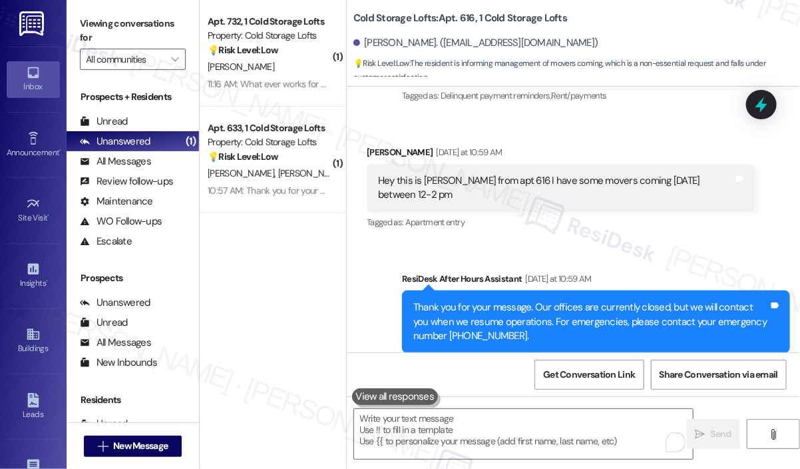
scroll to position [17171, 0]
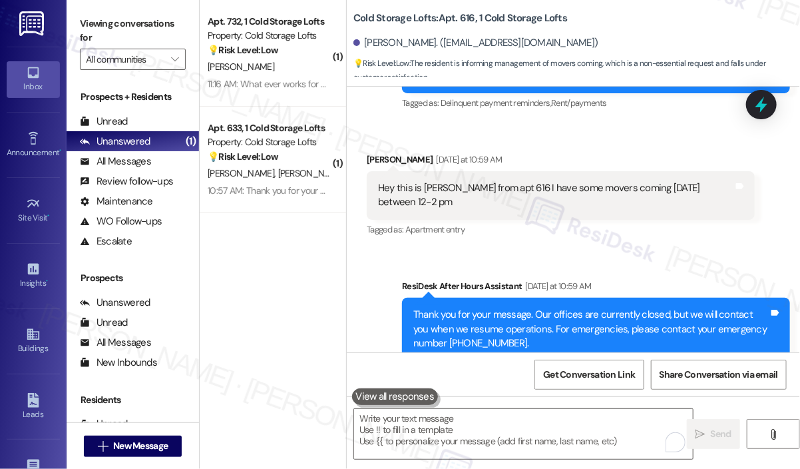
click at [665, 249] on div "Sent via SMS ResiDesk After Hours Assistant [DATE] at 10:59 AM Thank you for yo…" at bounding box center [573, 319] width 453 height 141
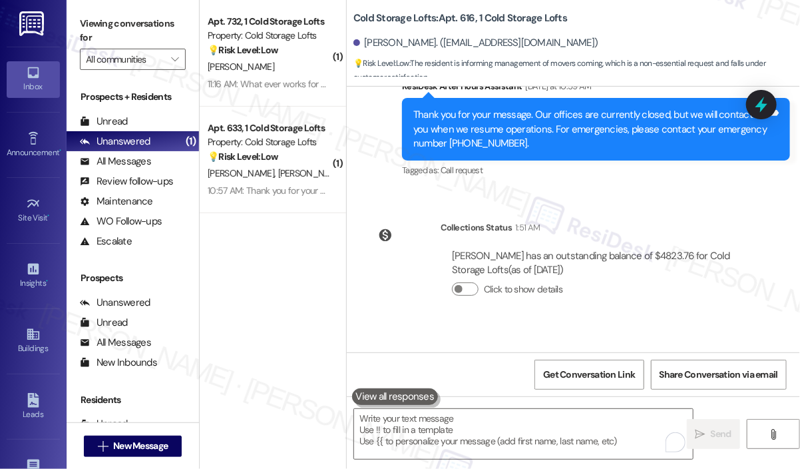
scroll to position [17504, 0]
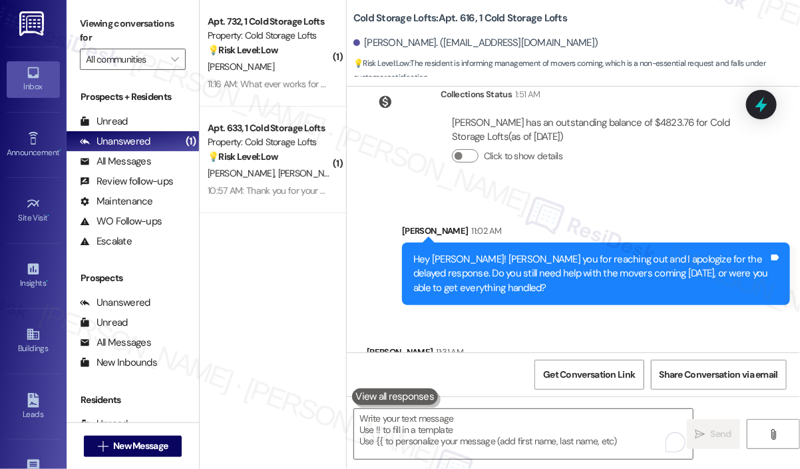
click at [587, 345] on div "[PERSON_NAME] 11:31 AM" at bounding box center [541, 354] width 348 height 19
click at [577, 374] on div "I have some coming [DATE] thank you. Do yaw have people that help move?" at bounding box center [536, 381] width 316 height 14
copy div "I have some coming [DATE] thank you. Do yaw have people that help move? Tags an…"
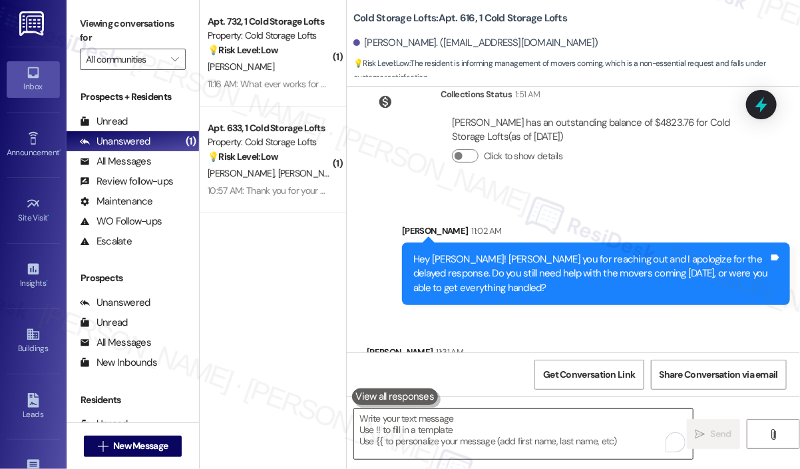
click at [498, 430] on textarea "To enrich screen reader interactions, please activate Accessibility in Grammarl…" at bounding box center [523, 434] width 339 height 50
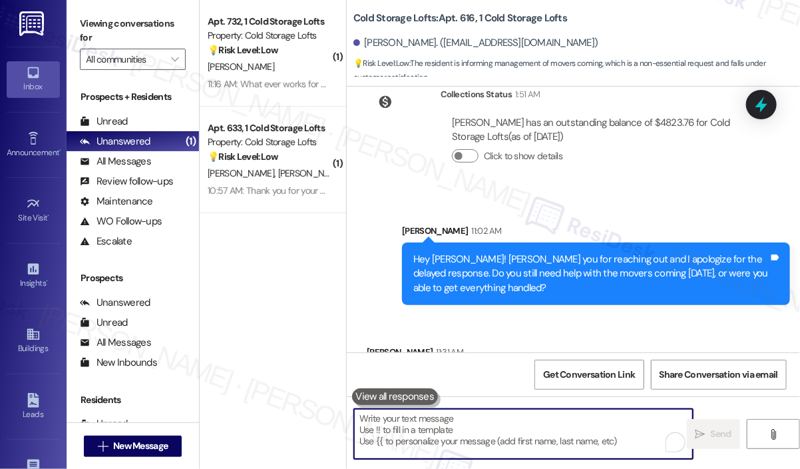
paste textarea "Thank you for reaching out. You mentioned you have movers coming [DATE] and are…"
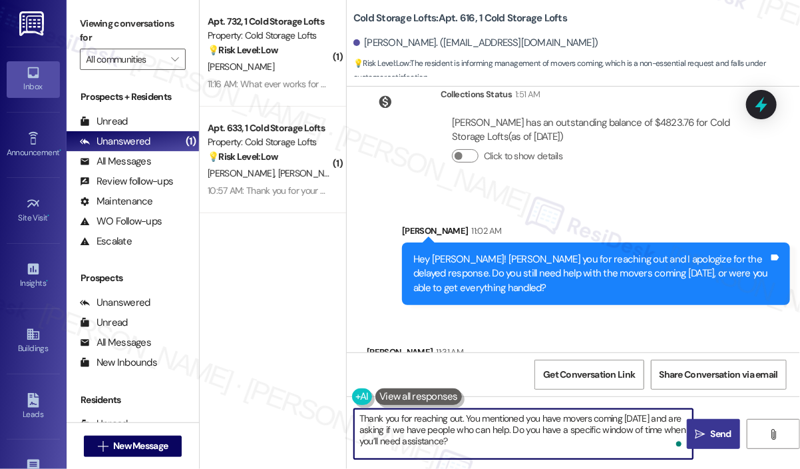
type textarea "Thank you for reaching out. You mentioned you have movers coming [DATE] and are…"
click at [712, 429] on span "Send" at bounding box center [721, 434] width 21 height 14
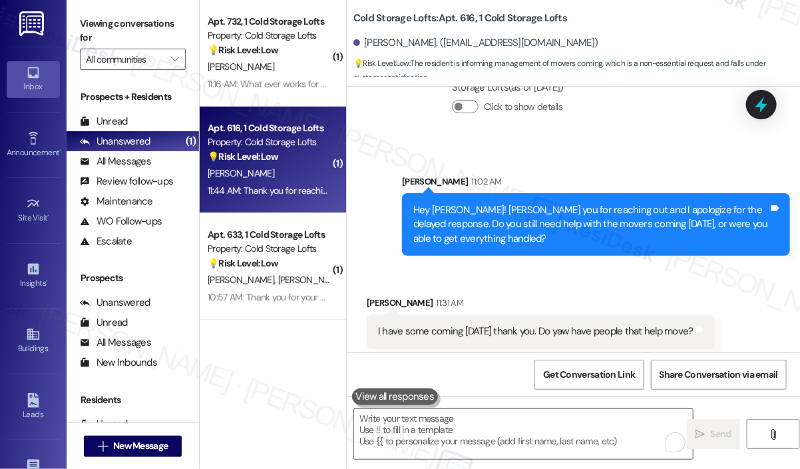
scroll to position [17625, 0]
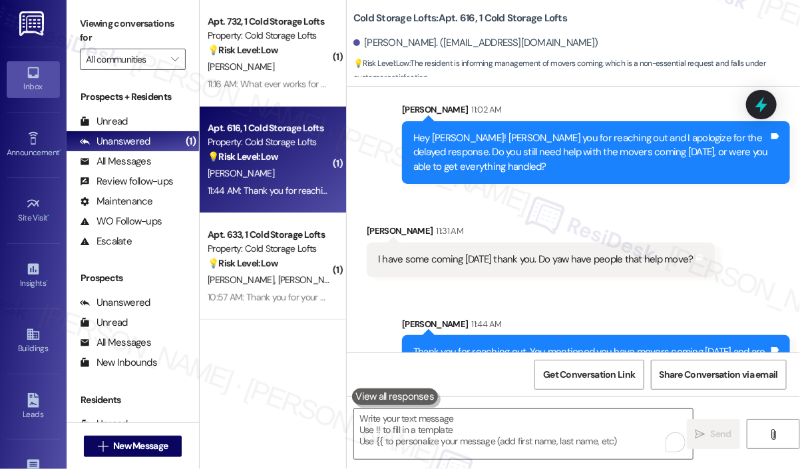
click at [633, 32] on div "[PERSON_NAME]. ([EMAIL_ADDRESS][DOMAIN_NAME])" at bounding box center [577, 43] width 447 height 27
click at [564, 194] on div "Received via SMS [PERSON_NAME] 11:31 AM I have some coming [DATE] thank you. Do…" at bounding box center [573, 240] width 453 height 93
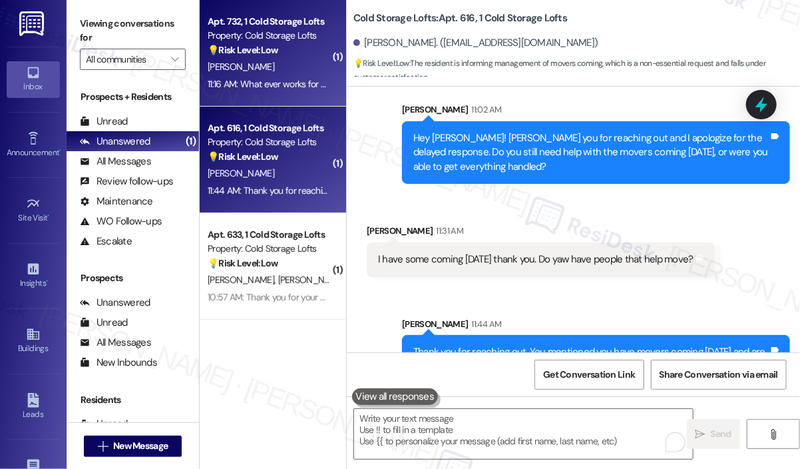
click at [306, 90] on div "11:16 AM: What ever works for him 11:16 AM: What ever works for him" at bounding box center [269, 84] width 126 height 17
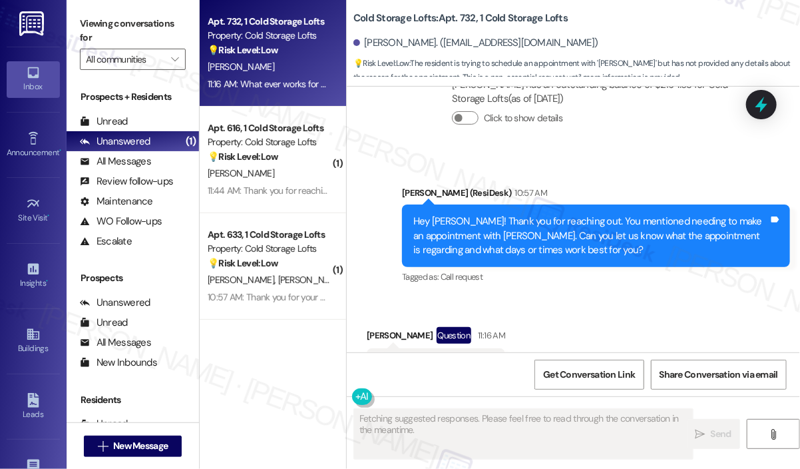
scroll to position [15332, 0]
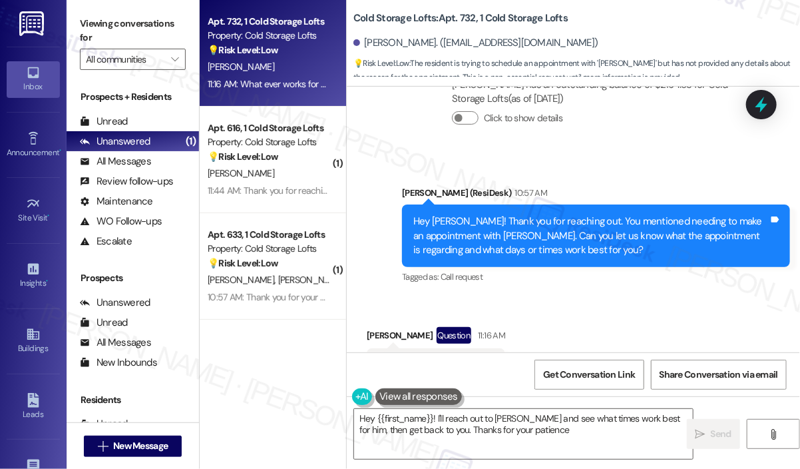
type textarea "Hey {{first_name}}! I'll reach out to [PERSON_NAME] and see what times work bes…"
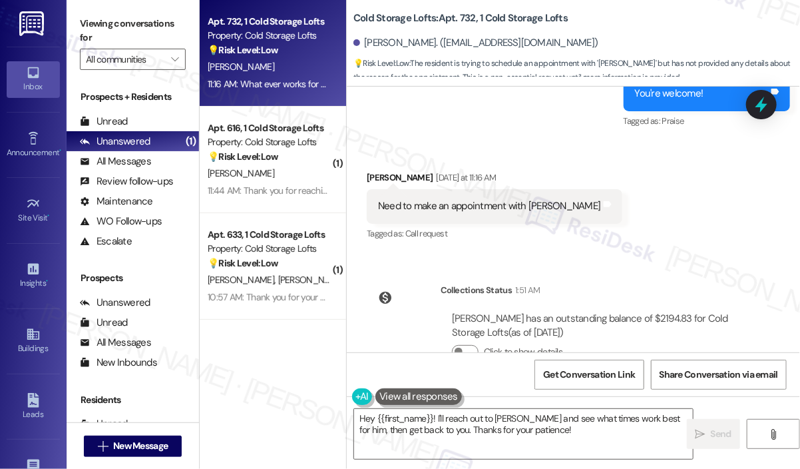
scroll to position [14999, 0]
